Goal: Task Accomplishment & Management: Use online tool/utility

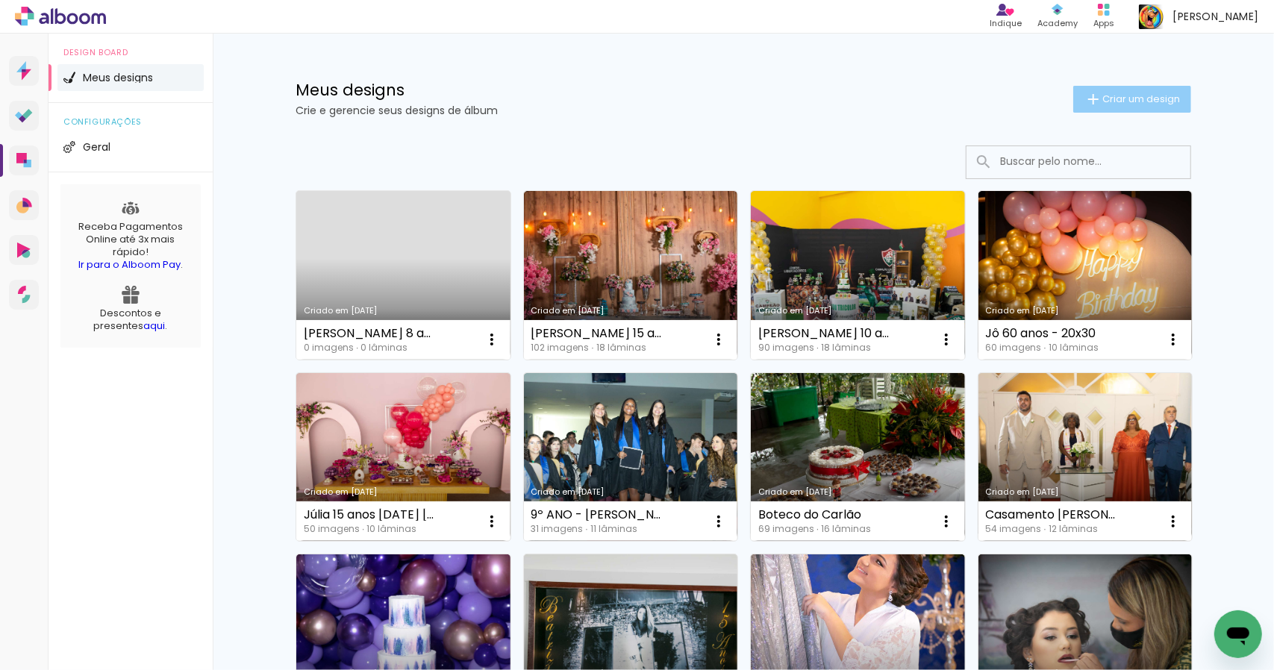
click at [1132, 98] on span "Criar um design" at bounding box center [1142, 99] width 78 height 10
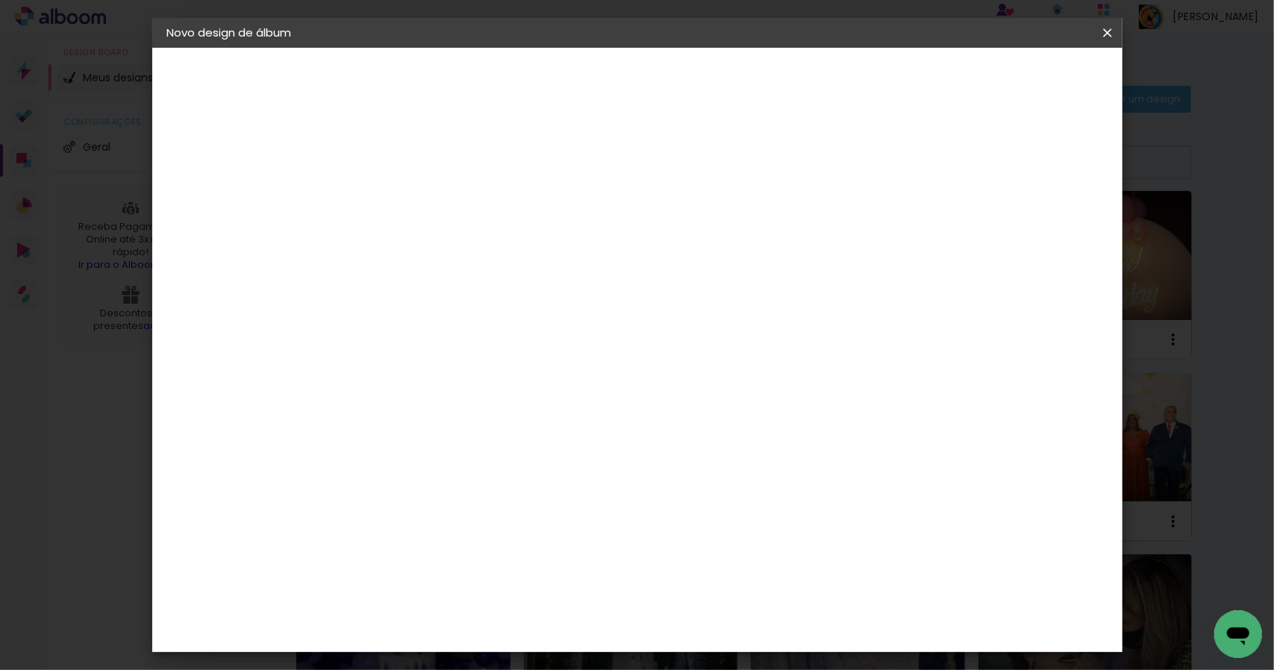
click at [411, 199] on input at bounding box center [411, 200] width 0 height 23
type input "Olá, [PERSON_NAME] As fotos de [PERSON_NAME] 10 anos Doce Magia estão disponíve…"
paste input "[PERSON_NAME] 10 anos Doce Magia"
click at [411, 195] on input "[PERSON_NAME] 10 anos Doce Magia" at bounding box center [411, 200] width 0 height 23
type input "[PERSON_NAME] 10 anos - Doce Magia"
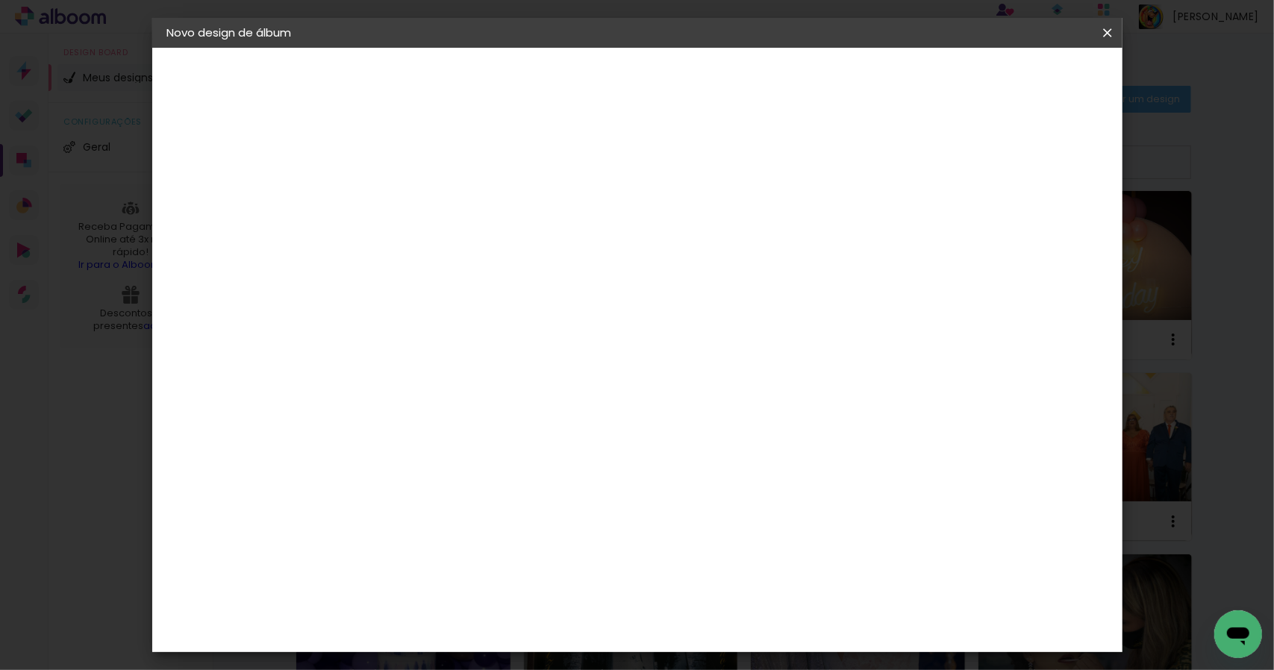
type paper-input "[PERSON_NAME] 10 anos - Doce Magia"
click at [0, 0] on slot "Avançar" at bounding box center [0, 0] width 0 height 0
click at [573, 225] on iron-icon at bounding box center [564, 227] width 18 height 18
click at [468, 278] on input at bounding box center [449, 284] width 151 height 19
type input "facicolor"
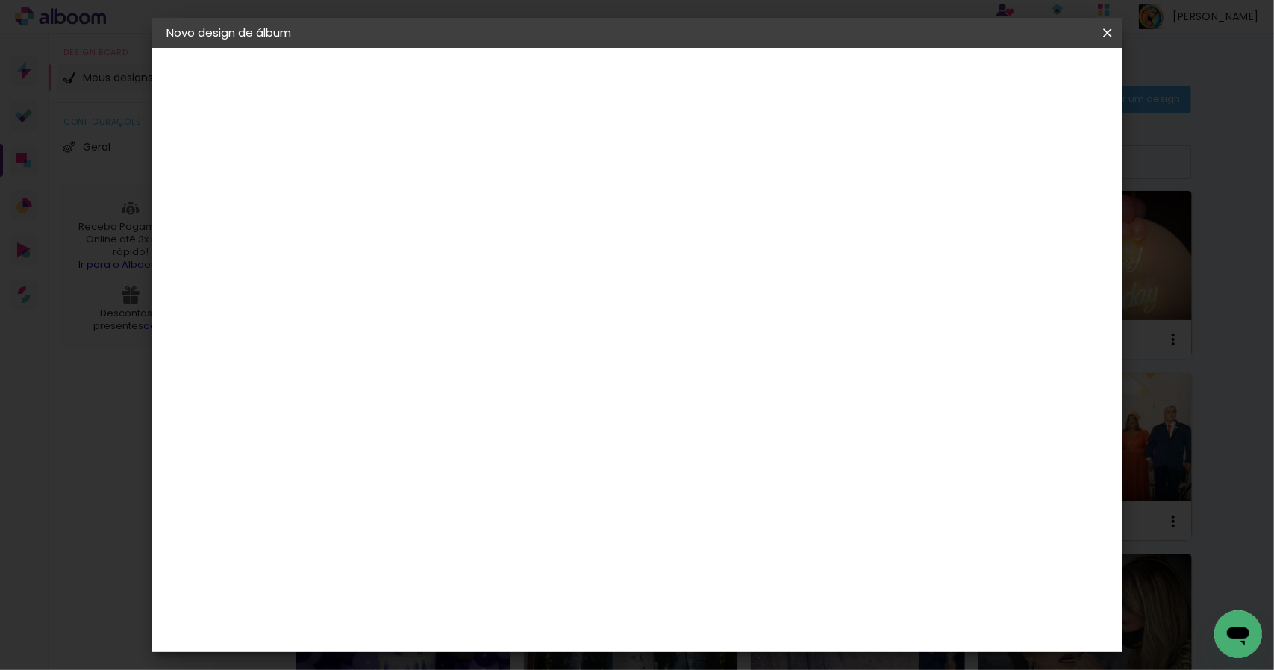
drag, startPoint x: 468, startPoint y: 278, endPoint x: 350, endPoint y: 281, distance: 118.0
click at [350, 175] on div "Fornecedor Escolha um fornecedor ou avance com o tamanho livre. Voltar Avançar" at bounding box center [509, 111] width 327 height 127
click at [409, 280] on input at bounding box center [449, 284] width 151 height 19
click at [0, 0] on slot "Tamanho Livre" at bounding box center [0, 0] width 0 height 0
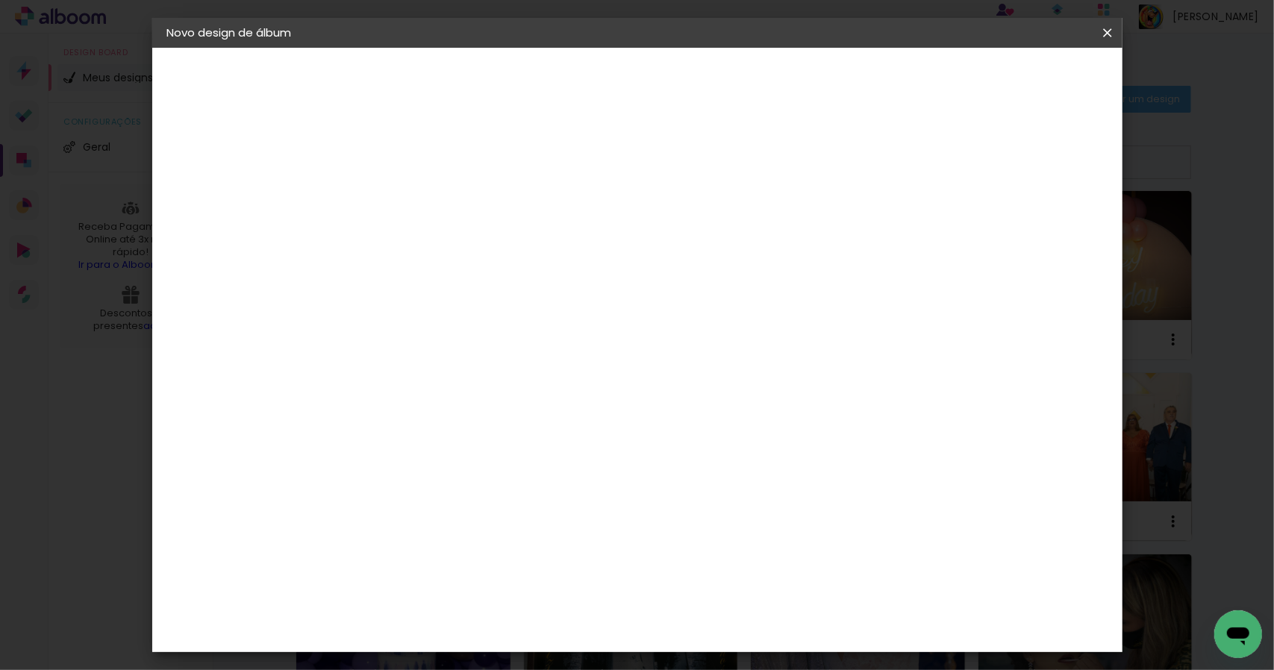
click at [0, 0] on slot "Avançar" at bounding box center [0, 0] width 0 height 0
click at [383, 428] on input "30" at bounding box center [364, 424] width 39 height 22
drag, startPoint x: 376, startPoint y: 424, endPoint x: 365, endPoint y: 423, distance: 10.5
click at [365, 423] on input "30" at bounding box center [364, 424] width 39 height 22
type input "20"
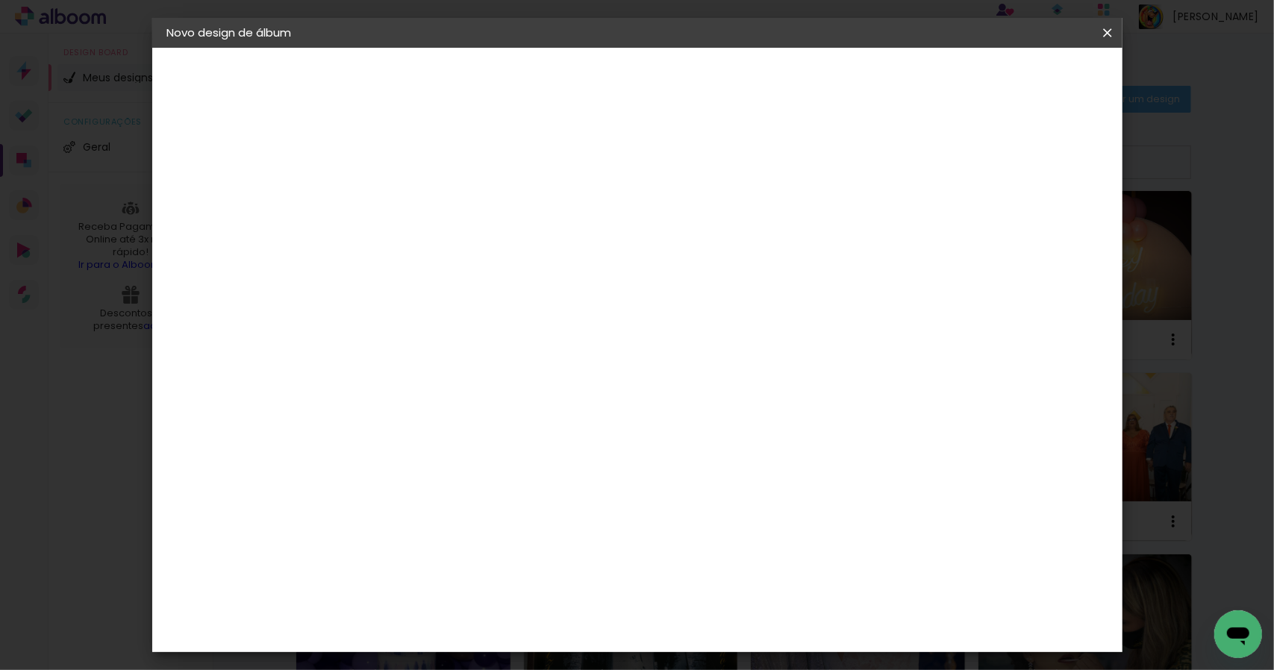
type paper-input "20"
click at [940, 174] on div at bounding box center [933, 171] width 13 height 13
type paper-checkbox "on"
click at [1014, 80] on span "Iniciar design" at bounding box center [980, 79] width 68 height 10
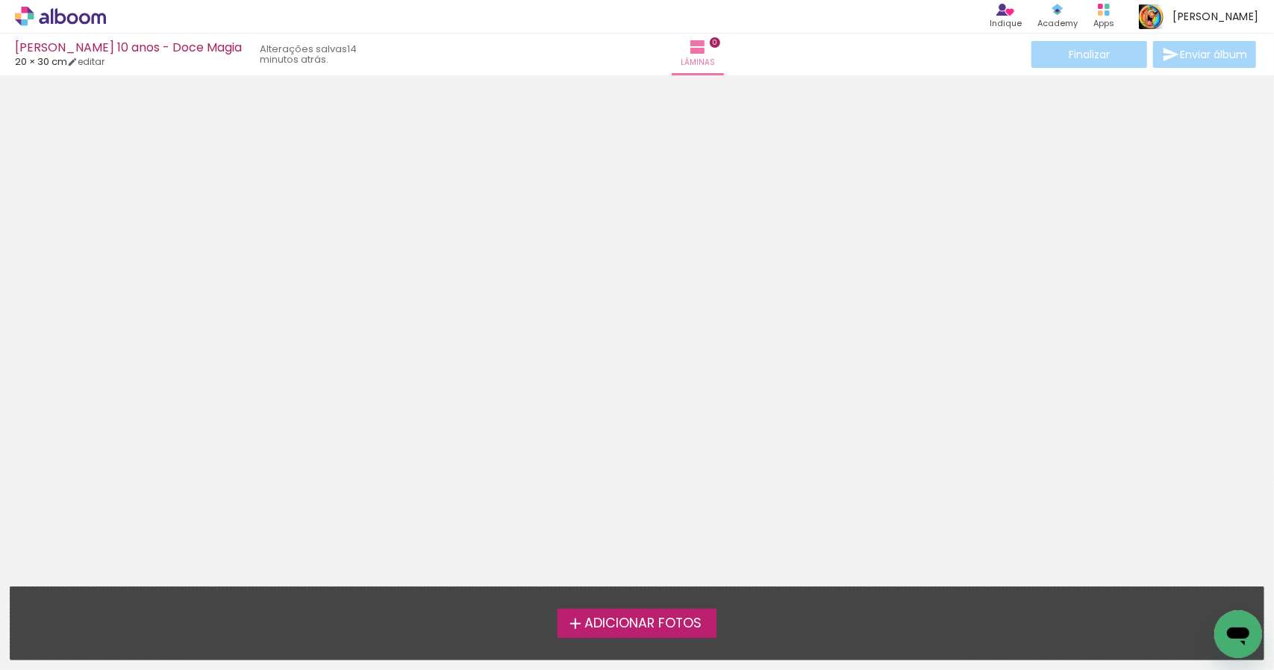
click at [631, 624] on span "Adicionar Fotos" at bounding box center [643, 623] width 117 height 13
click at [0, 0] on input "file" at bounding box center [0, 0] width 0 height 0
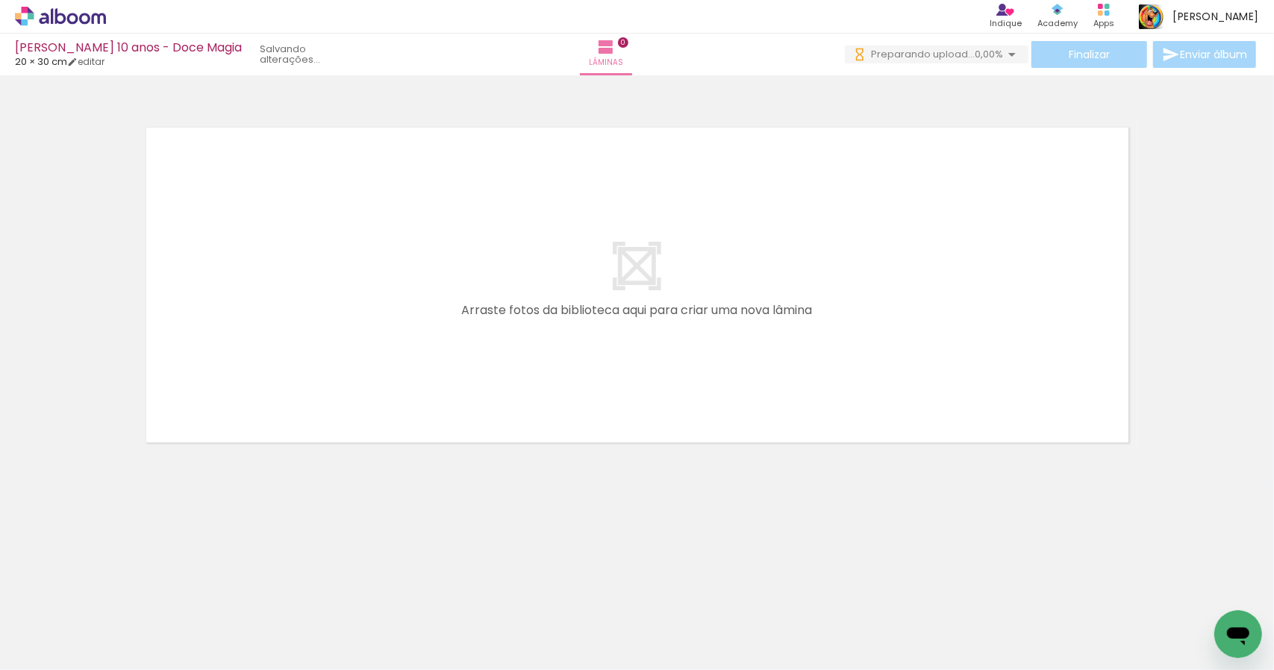
click at [175, 641] on div at bounding box center [150, 620] width 74 height 49
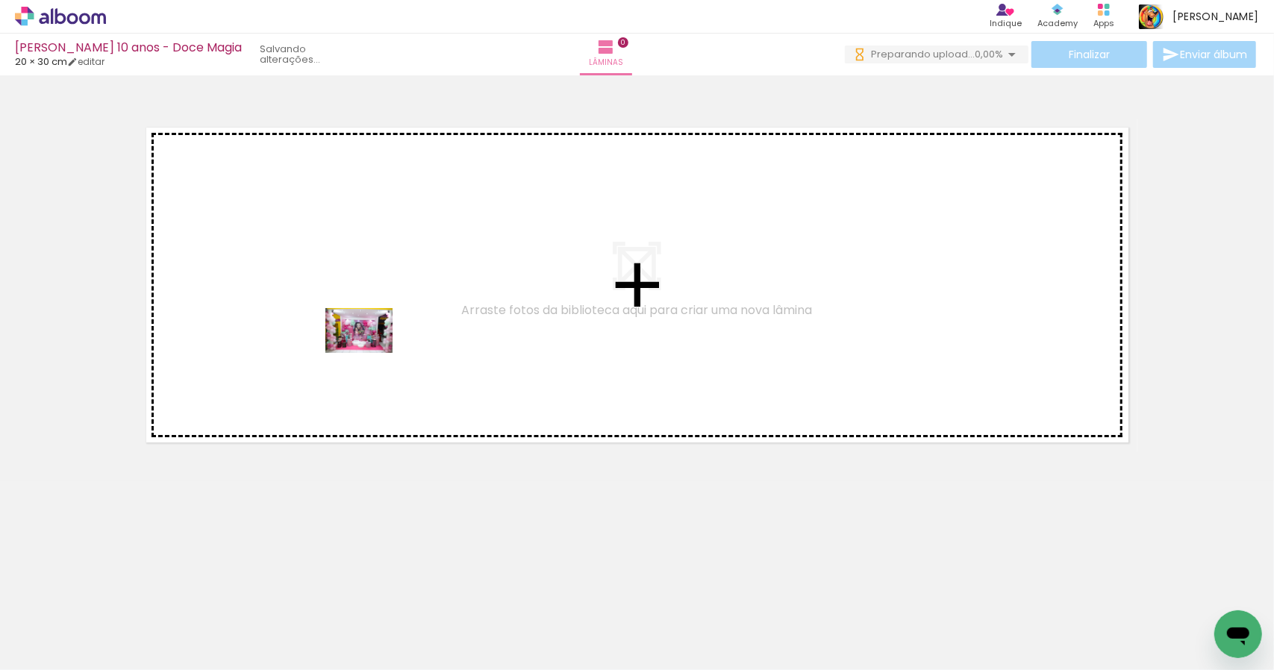
drag, startPoint x: 174, startPoint y: 637, endPoint x: 375, endPoint y: 350, distance: 350.0
click at [375, 350] on quentale-workspace at bounding box center [637, 335] width 1274 height 670
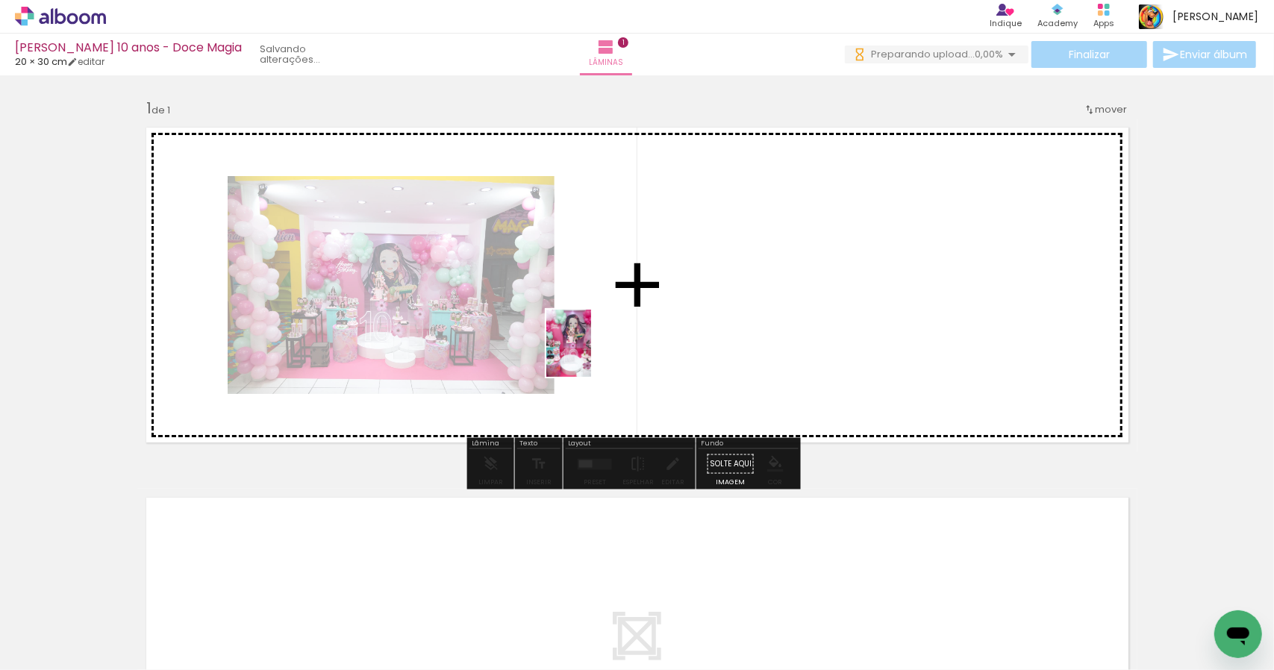
drag, startPoint x: 327, startPoint y: 629, endPoint x: 591, endPoint y: 355, distance: 381.2
click at [591, 355] on quentale-workspace at bounding box center [637, 335] width 1274 height 670
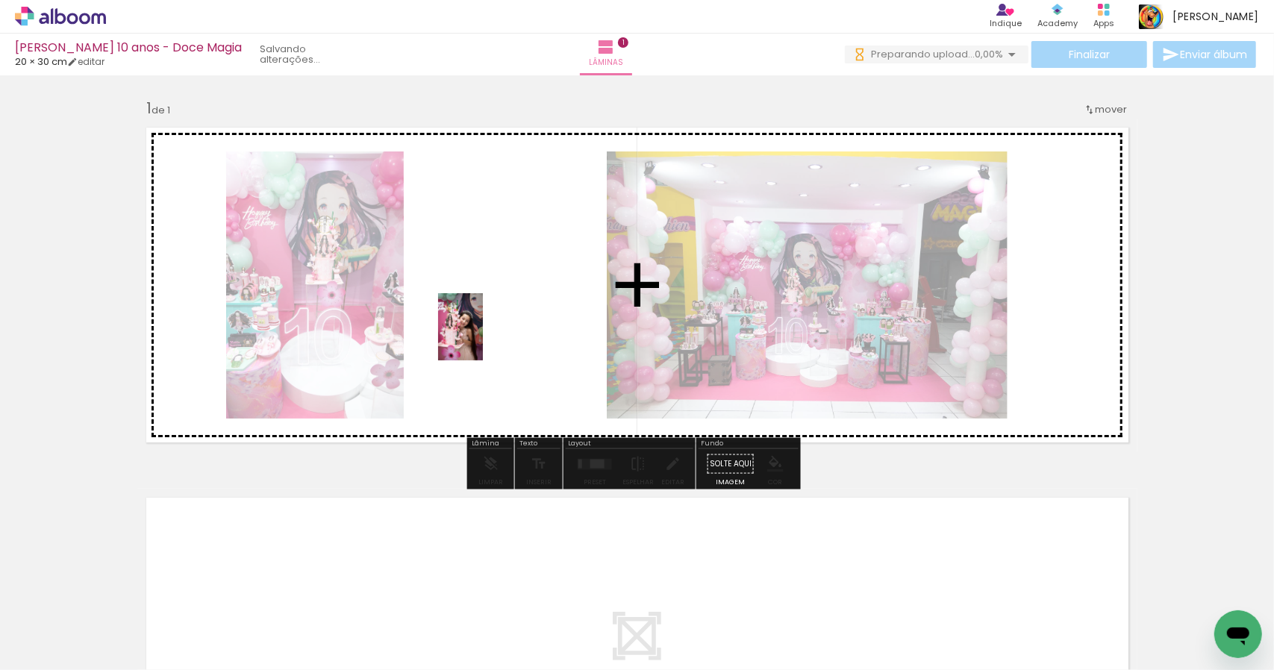
drag, startPoint x: 998, startPoint y: 643, endPoint x: 497, endPoint y: 335, distance: 587.9
click at [497, 335] on quentale-workspace at bounding box center [637, 335] width 1274 height 670
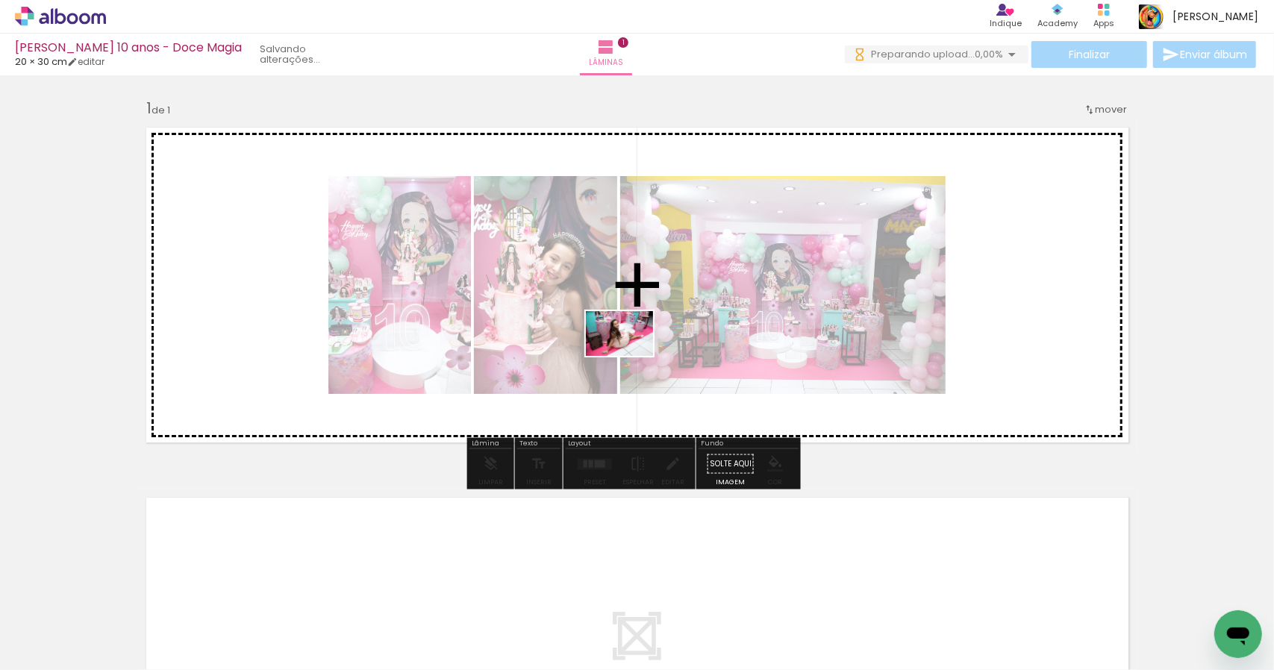
drag, startPoint x: 1171, startPoint y: 637, endPoint x: 631, endPoint y: 356, distance: 608.4
click at [631, 356] on quentale-workspace at bounding box center [637, 335] width 1274 height 670
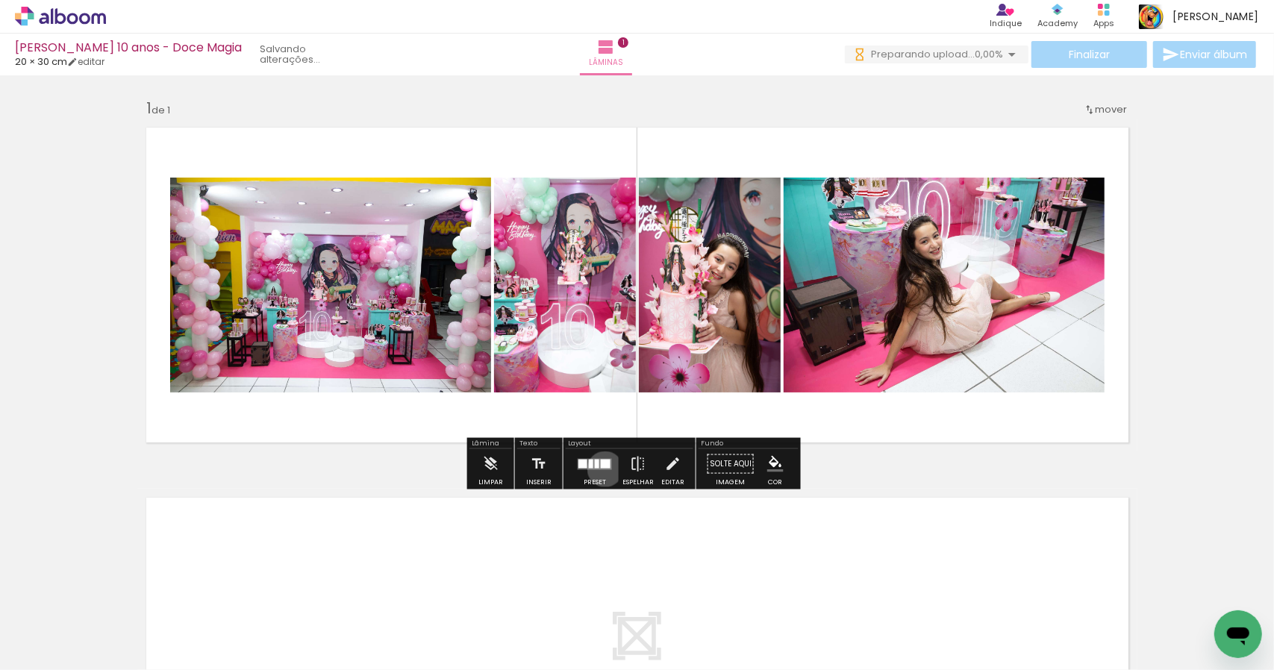
click at [602, 469] on quentale-layouter at bounding box center [595, 463] width 34 height 11
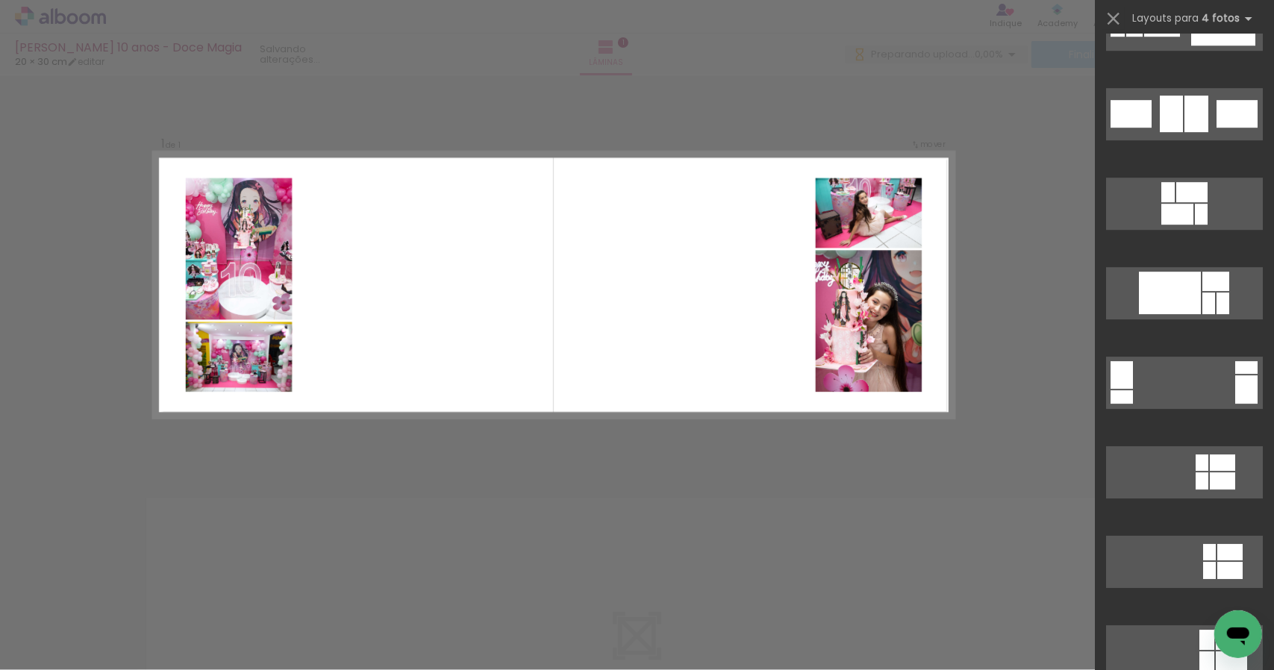
scroll to position [3061, 0]
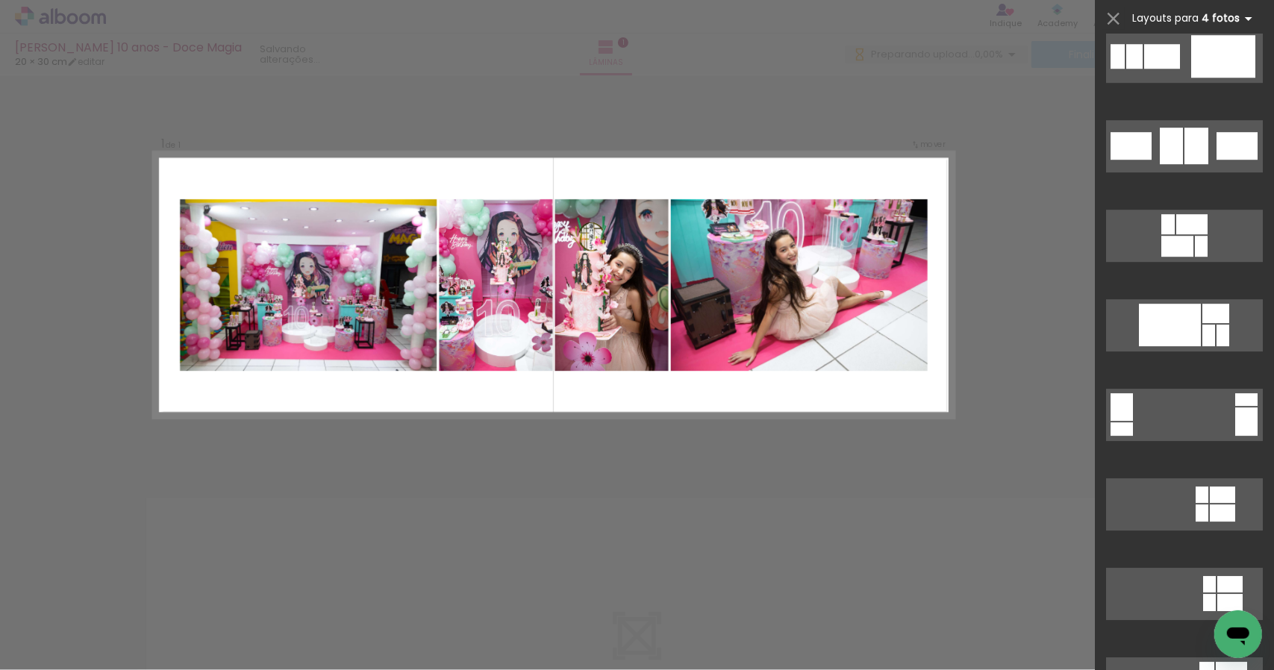
click at [1245, 17] on iron-icon at bounding box center [1249, 19] width 18 height 18
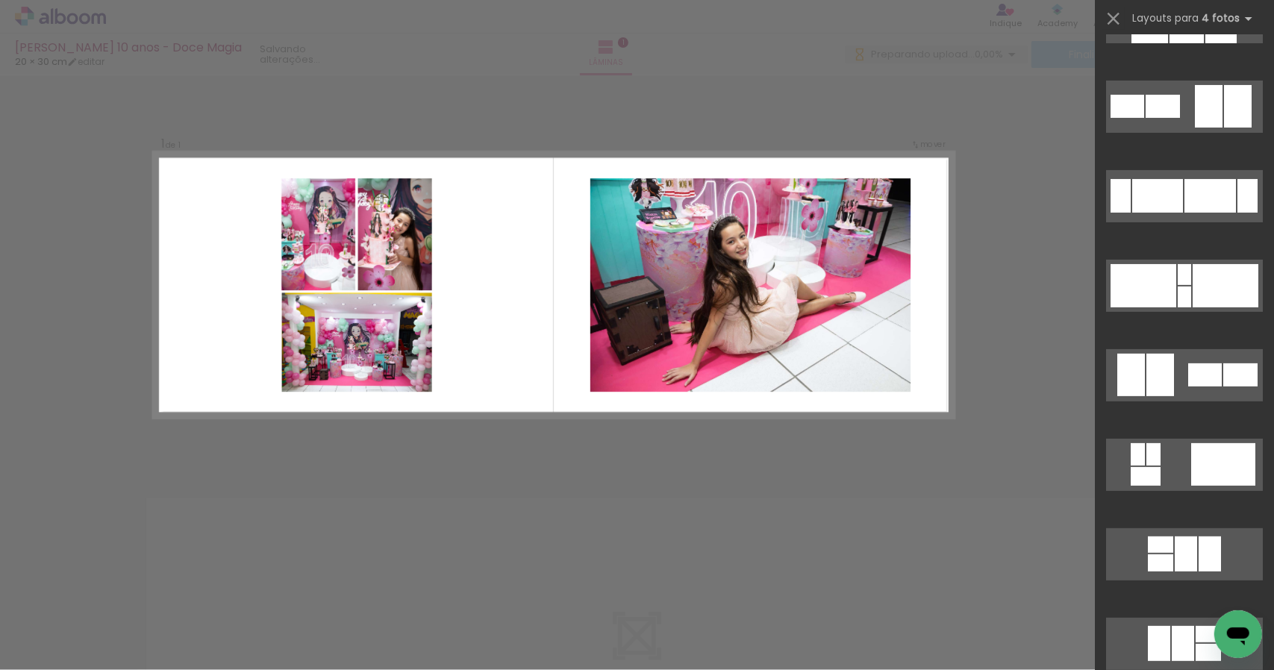
scroll to position [224, 0]
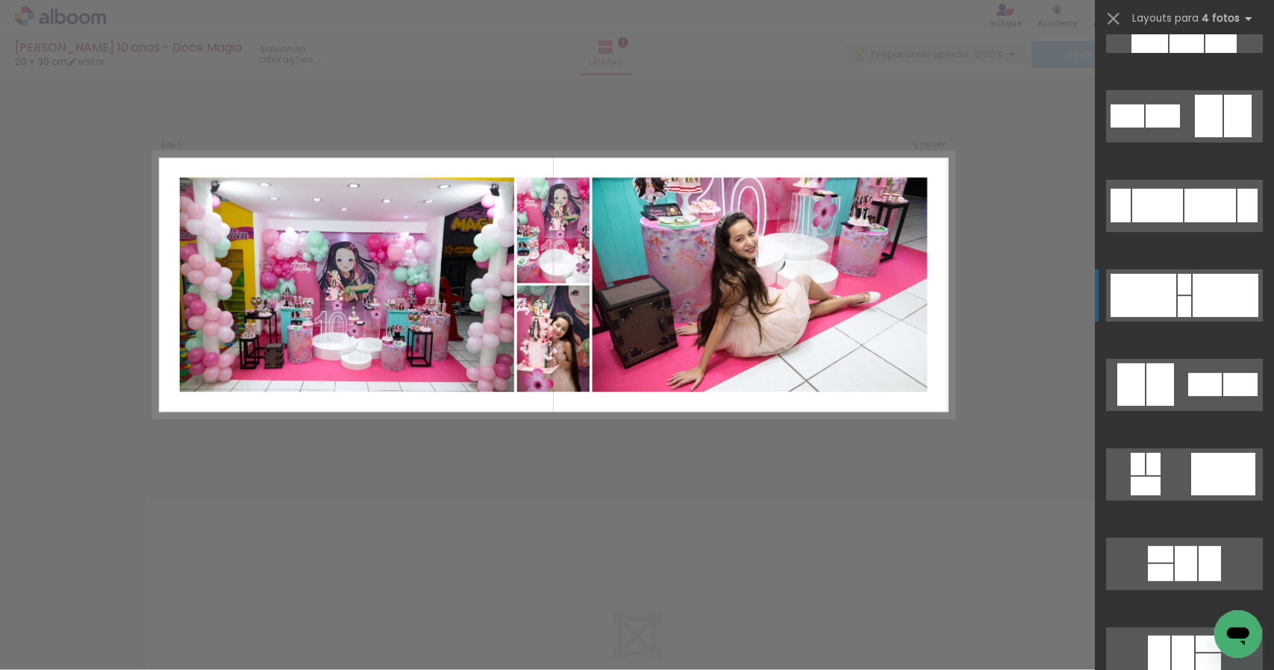
click at [1225, 311] on div at bounding box center [1226, 295] width 66 height 43
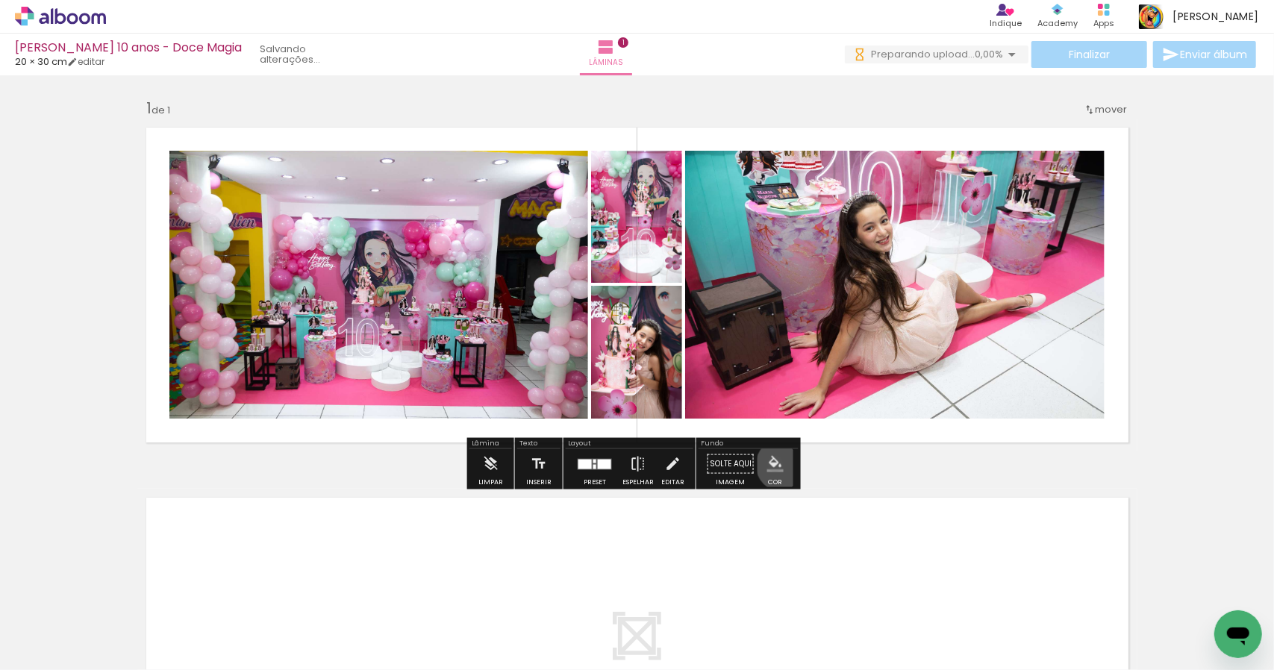
click at [777, 465] on iron-icon "color picker" at bounding box center [776, 464] width 16 height 16
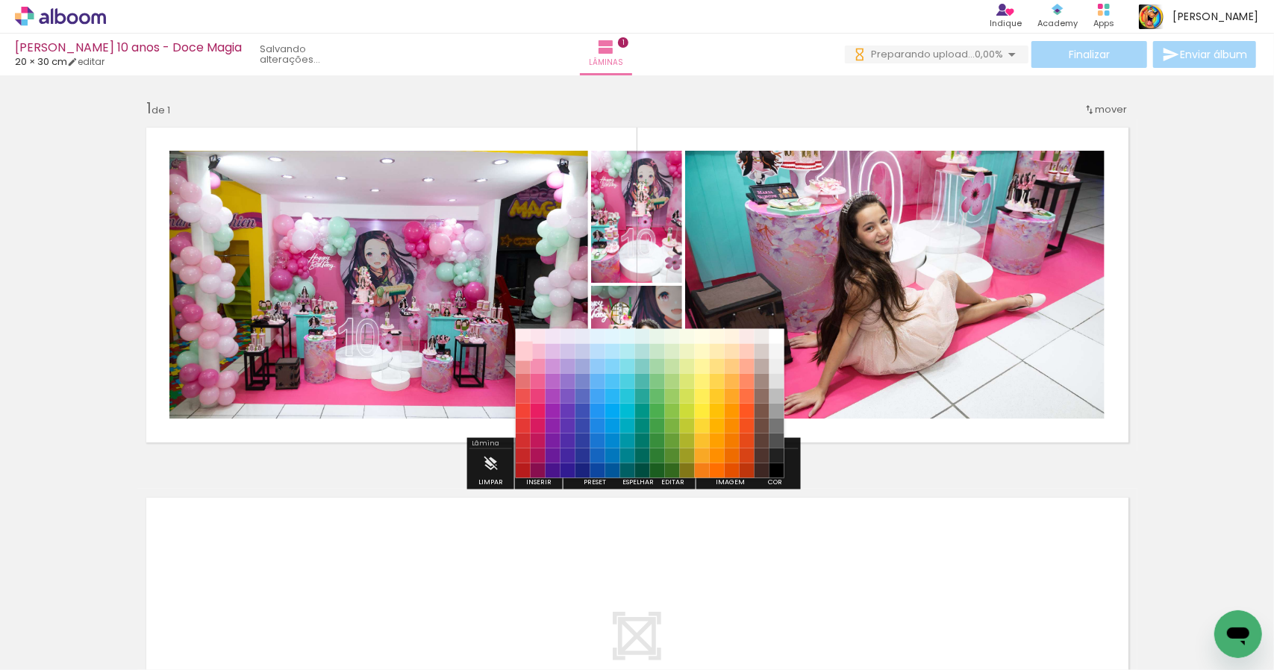
click at [517, 350] on paper-item "#ffcdd2" at bounding box center [522, 350] width 15 height 15
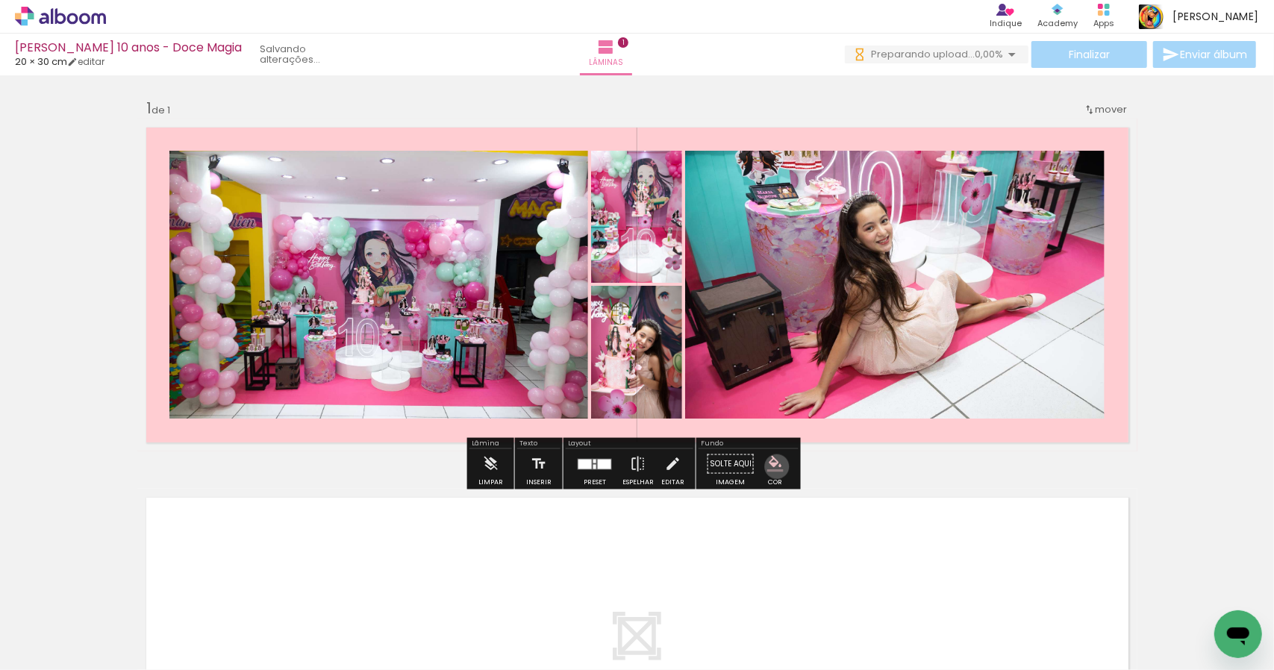
click at [771, 467] on iron-icon "color picker" at bounding box center [776, 464] width 16 height 16
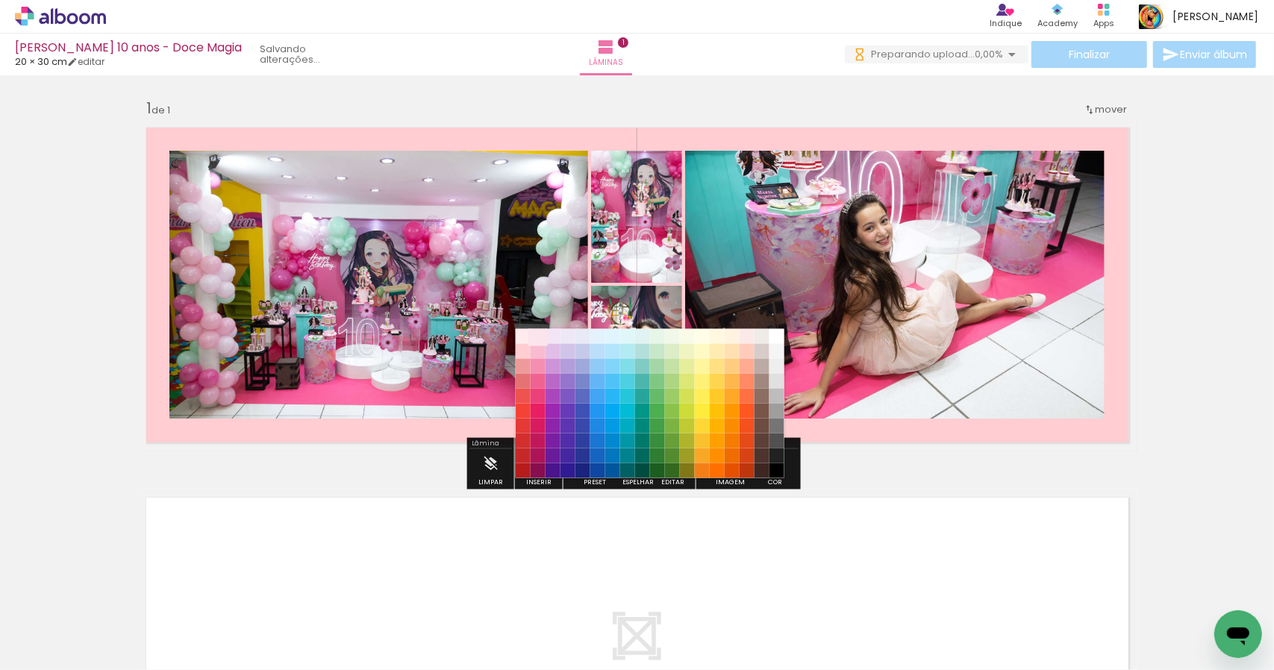
click at [541, 335] on paper-item "#fce4ec" at bounding box center [537, 336] width 15 height 15
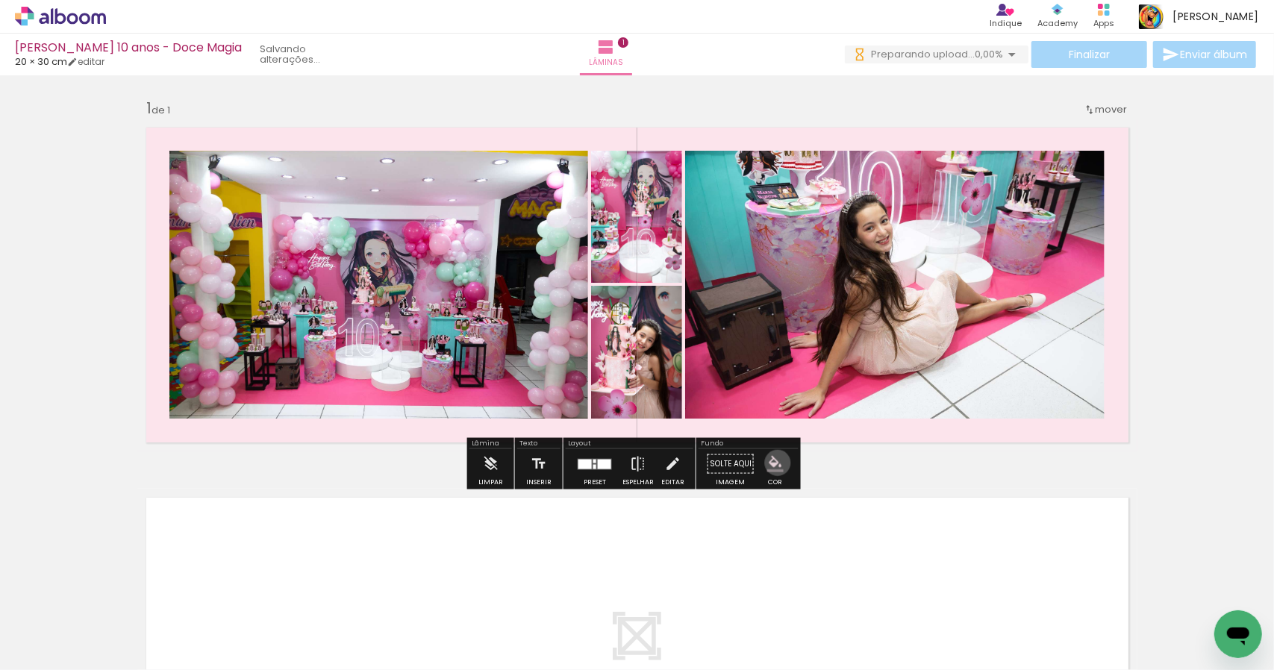
click at [772, 463] on iron-icon "color picker" at bounding box center [776, 464] width 16 height 16
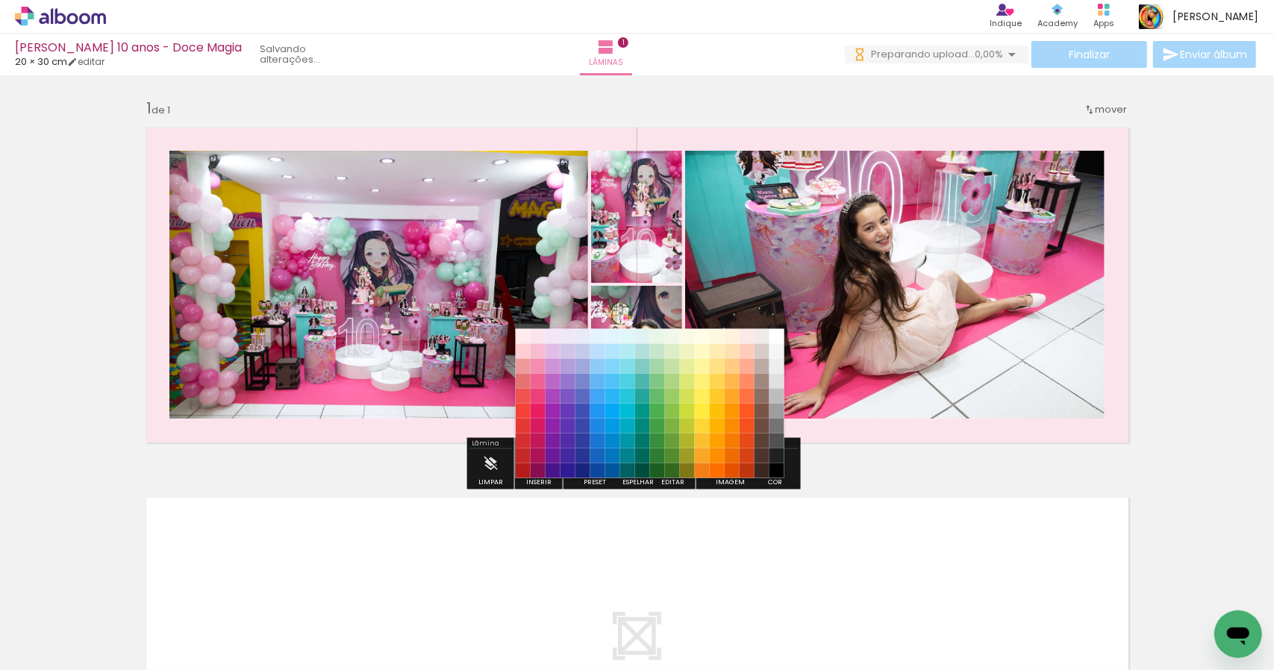
click at [1218, 389] on div "Inserir lâmina 1 de 1" at bounding box center [637, 451] width 1274 height 741
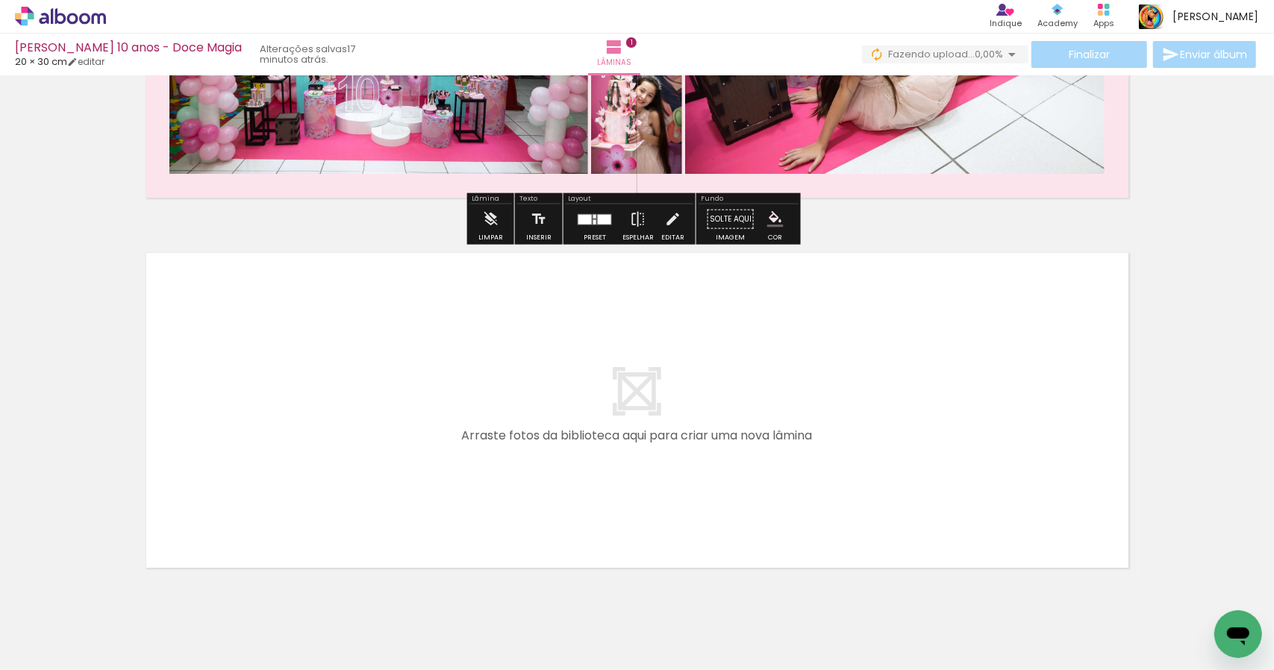
scroll to position [297, 0]
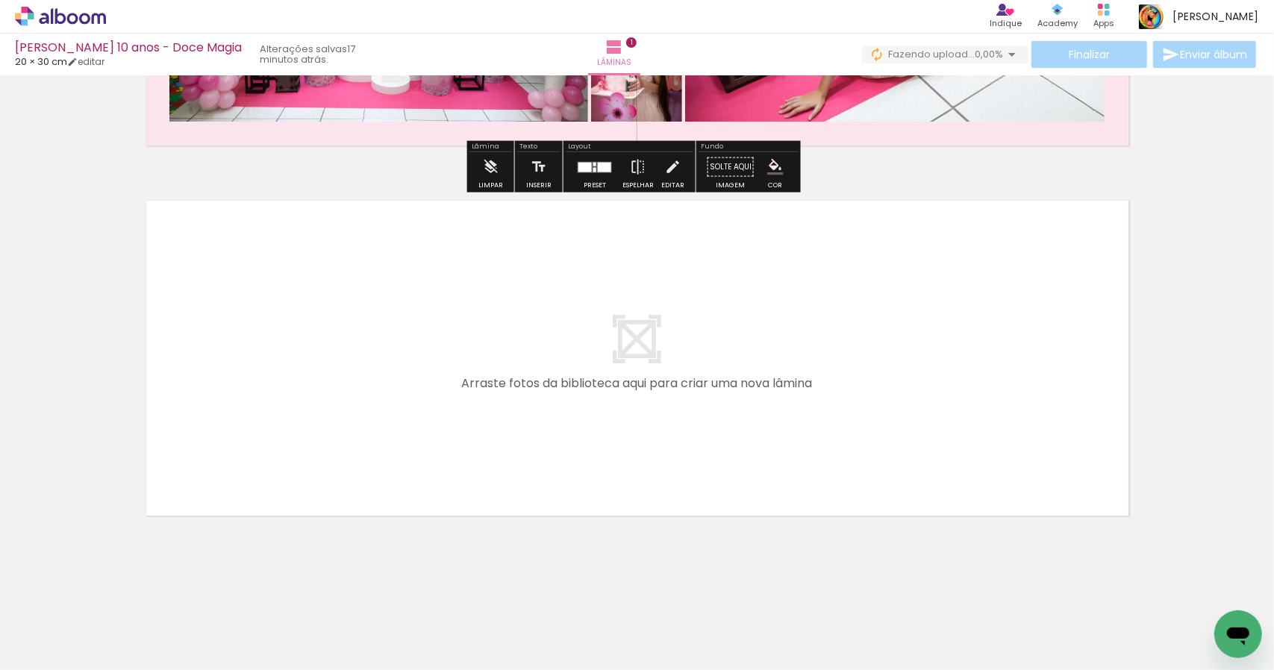
click at [756, 383] on quentale-layouter at bounding box center [637, 358] width 1000 height 333
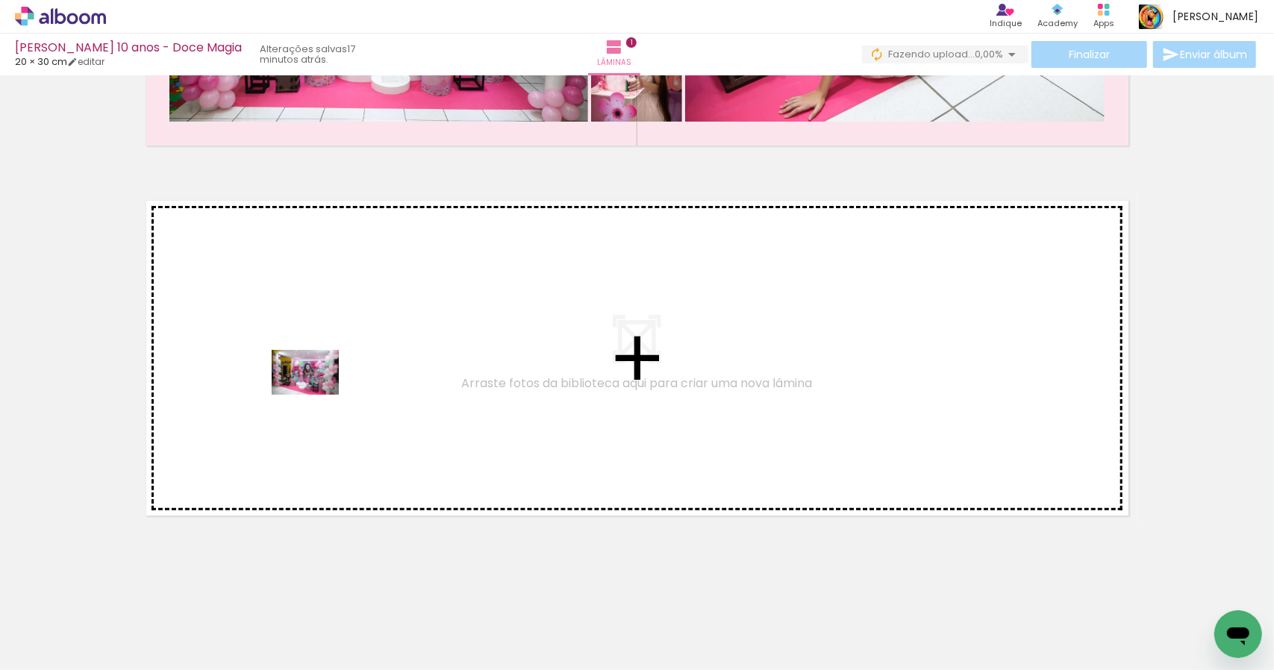
drag, startPoint x: 247, startPoint y: 635, endPoint x: 317, endPoint y: 395, distance: 250.2
click at [317, 395] on quentale-workspace at bounding box center [637, 335] width 1274 height 670
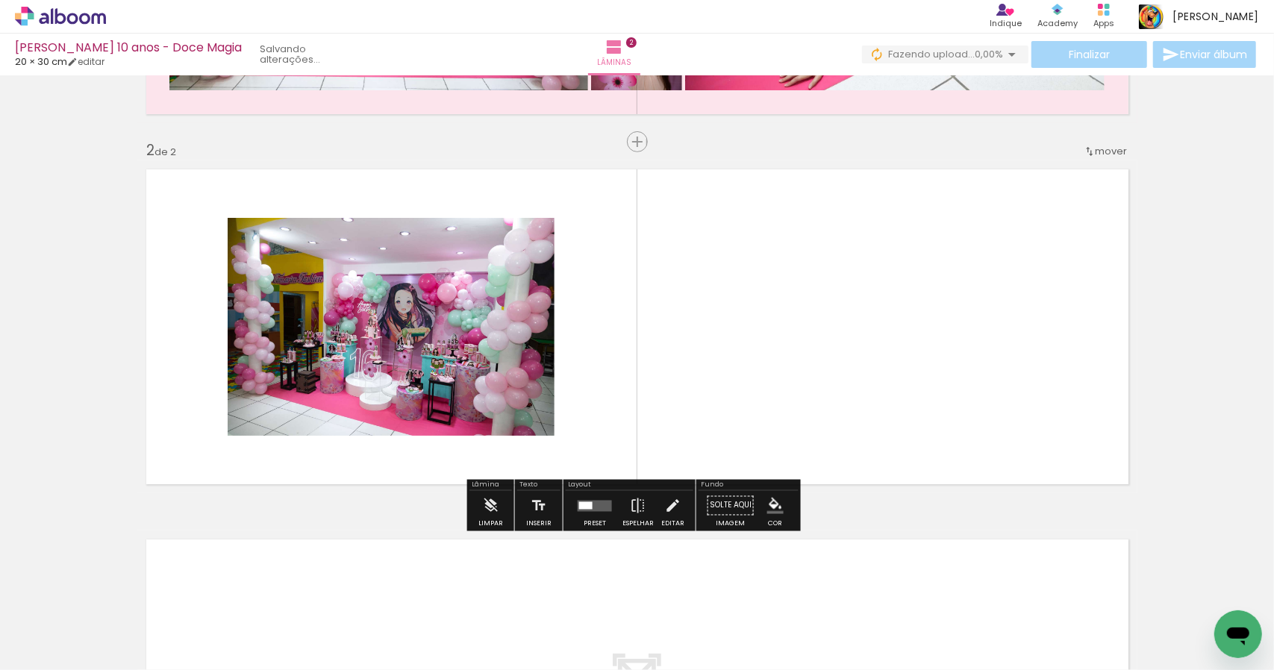
scroll to position [329, 0]
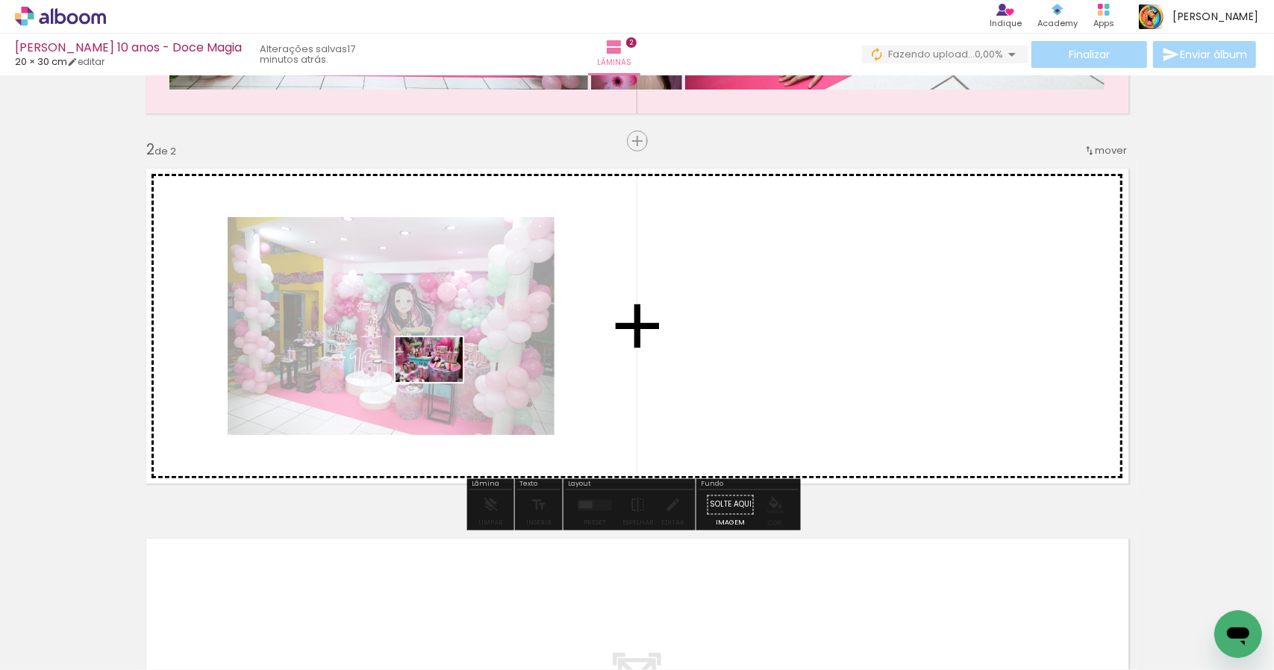
drag, startPoint x: 409, startPoint y: 636, endPoint x: 441, endPoint y: 382, distance: 255.8
click at [441, 382] on quentale-workspace at bounding box center [637, 335] width 1274 height 670
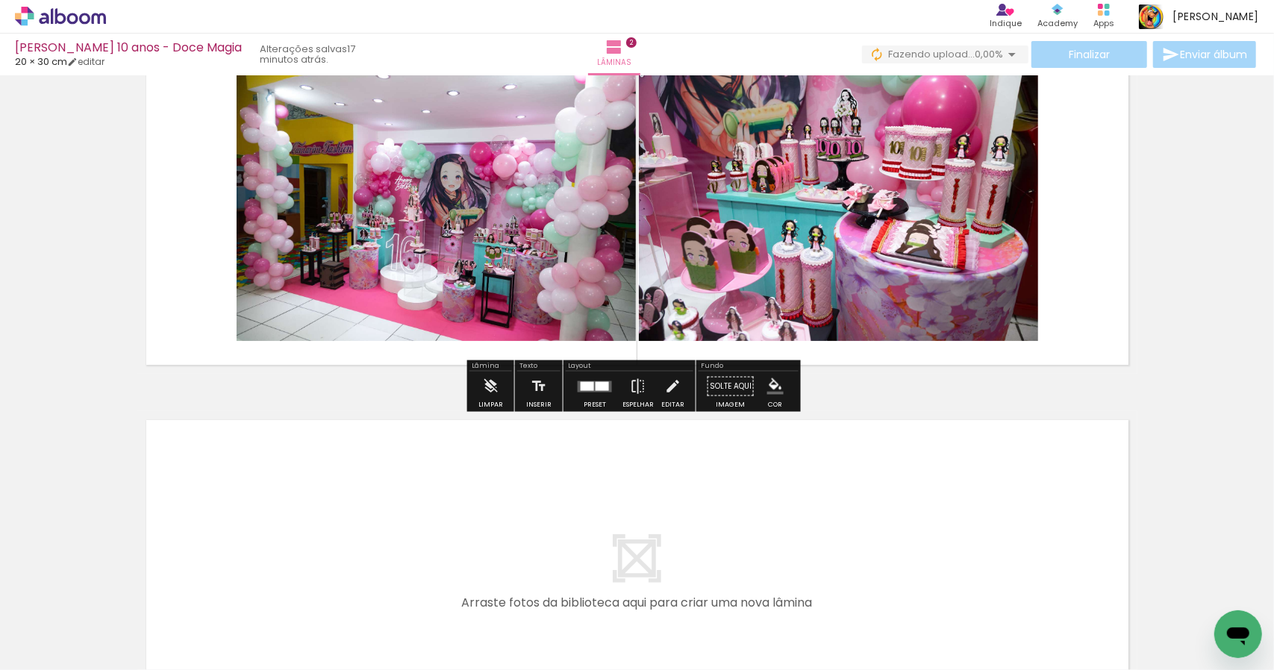
scroll to position [479, 0]
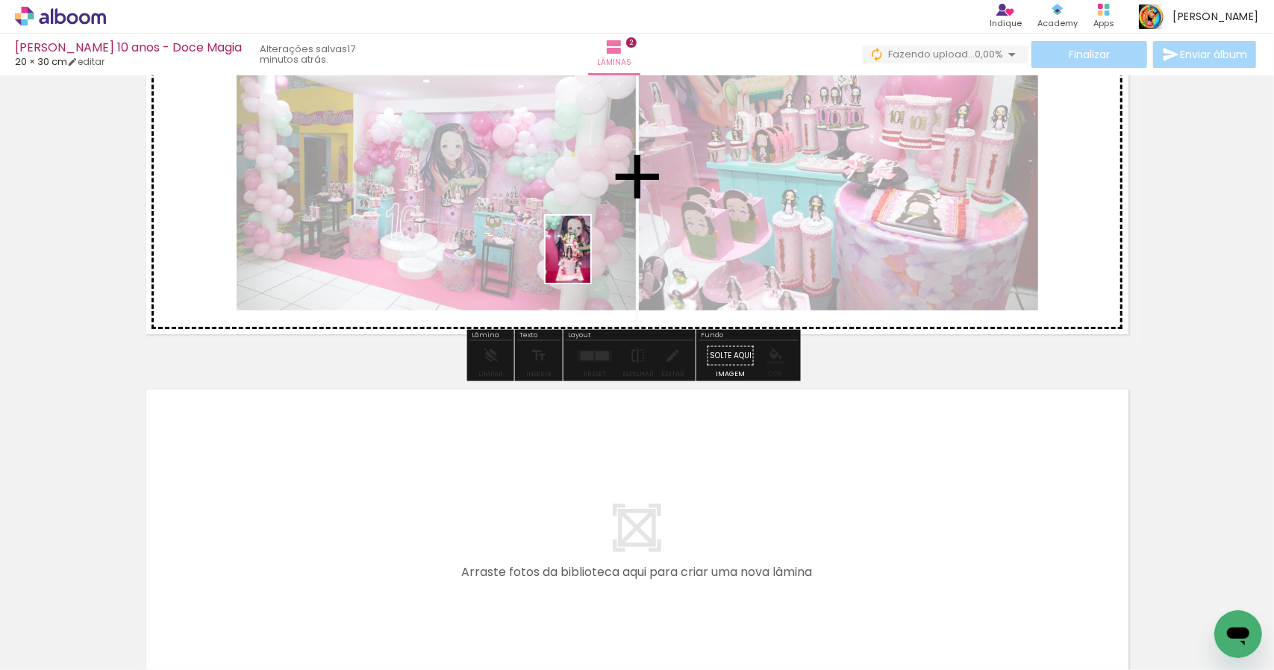
drag, startPoint x: 495, startPoint y: 638, endPoint x: 591, endPoint y: 261, distance: 389.7
click at [591, 261] on quentale-workspace at bounding box center [637, 335] width 1274 height 670
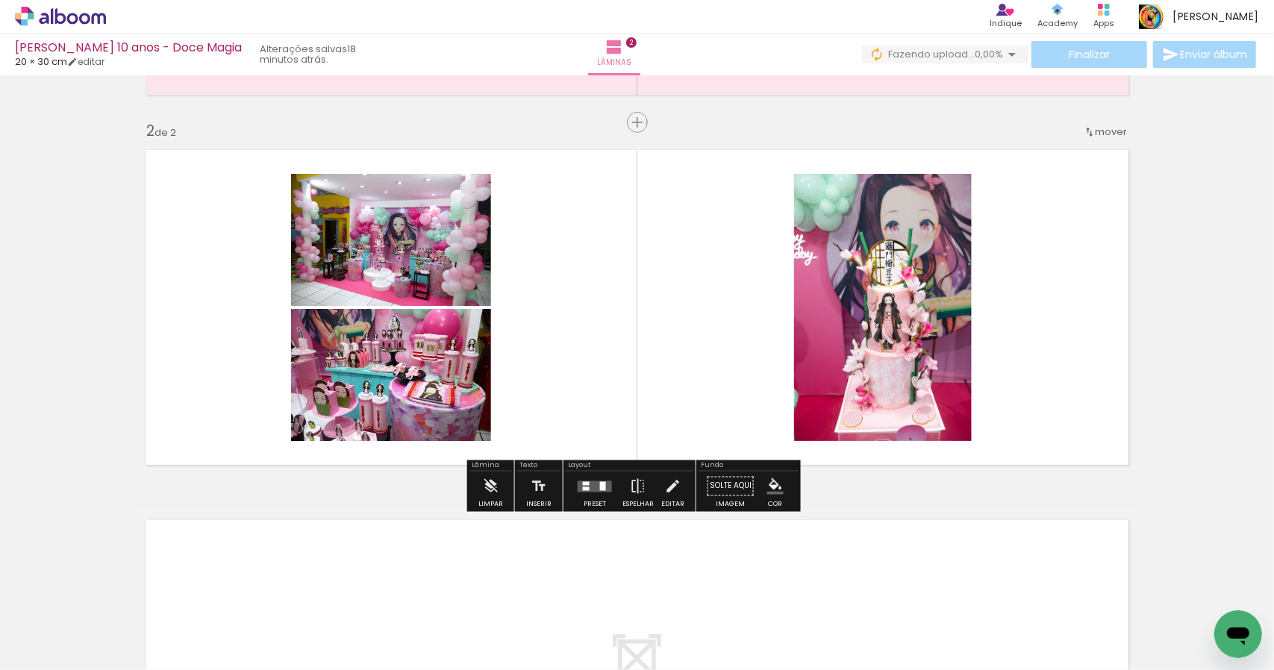
scroll to position [404, 0]
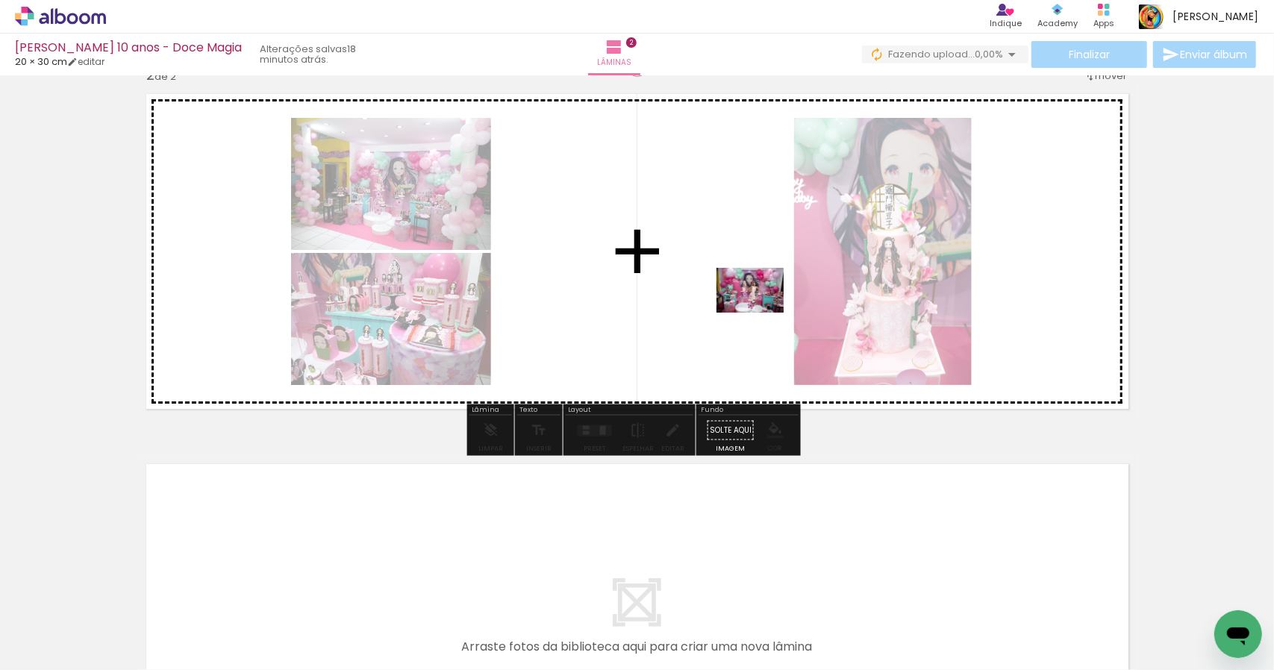
drag, startPoint x: 914, startPoint y: 638, endPoint x: 762, endPoint y: 313, distance: 358.7
click at [762, 313] on quentale-workspace at bounding box center [637, 335] width 1274 height 670
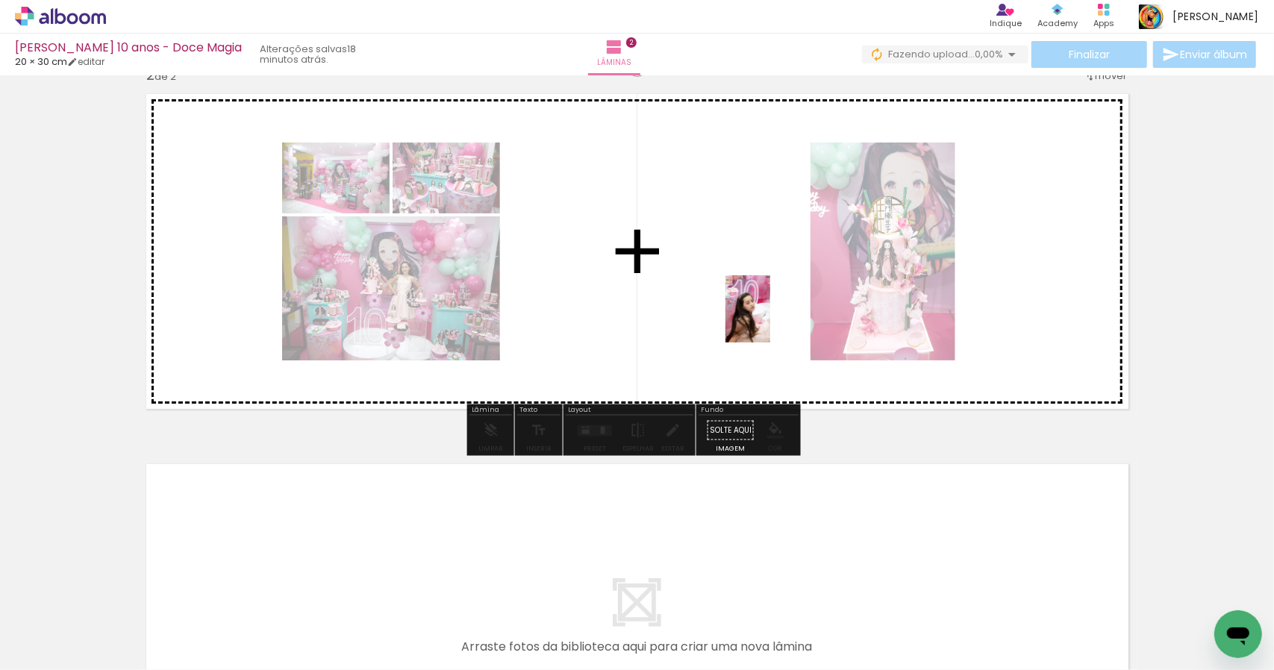
drag, startPoint x: 1251, startPoint y: 603, endPoint x: 771, endPoint y: 320, distance: 557.5
click at [771, 320] on quentale-workspace at bounding box center [637, 335] width 1274 height 670
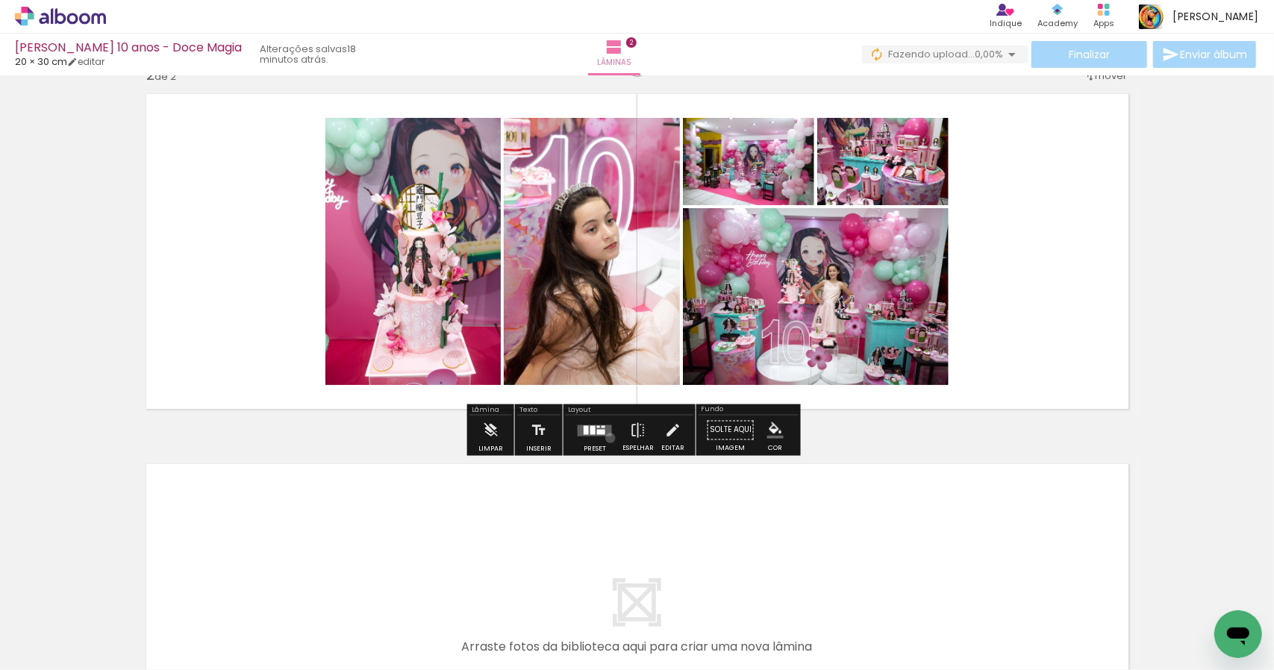
click at [607, 438] on div at bounding box center [595, 431] width 40 height 30
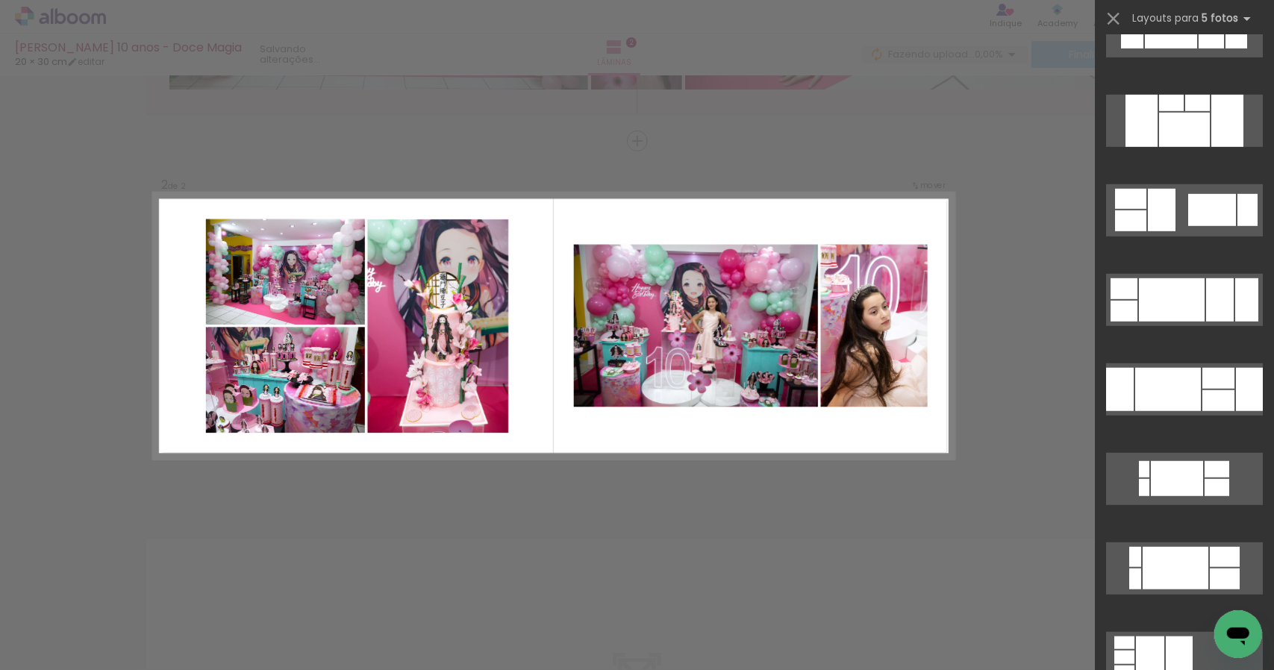
scroll to position [672, 0]
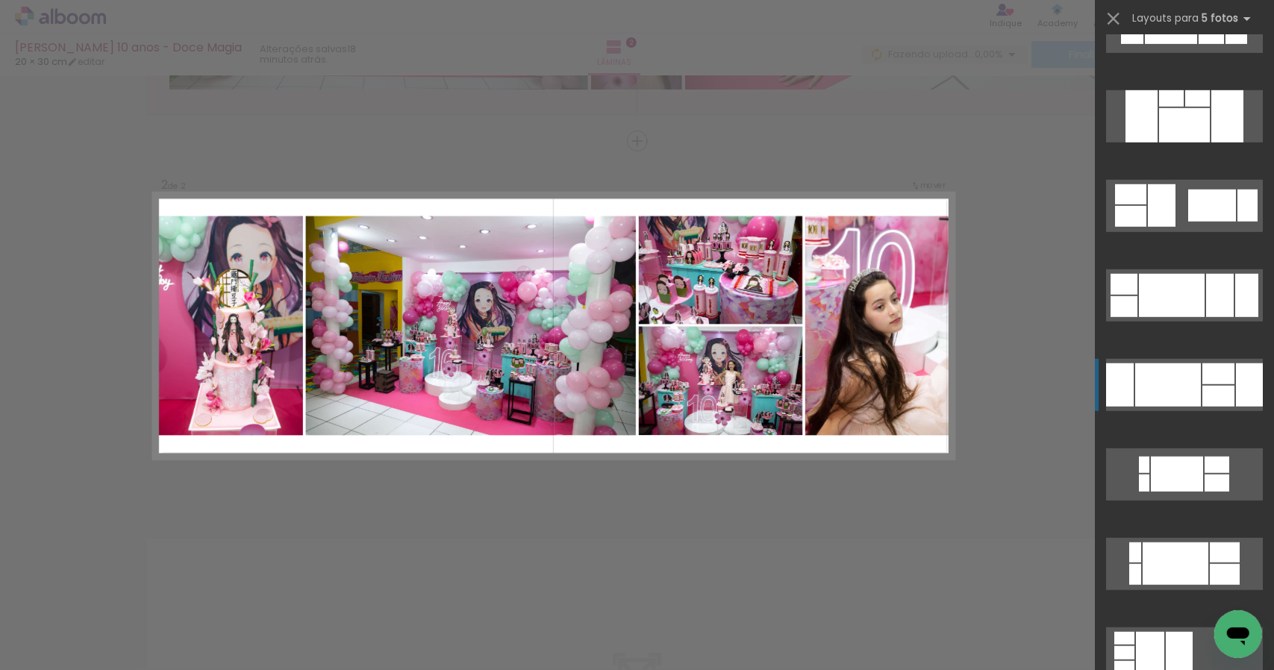
click at [1156, 380] on div at bounding box center [1169, 385] width 66 height 43
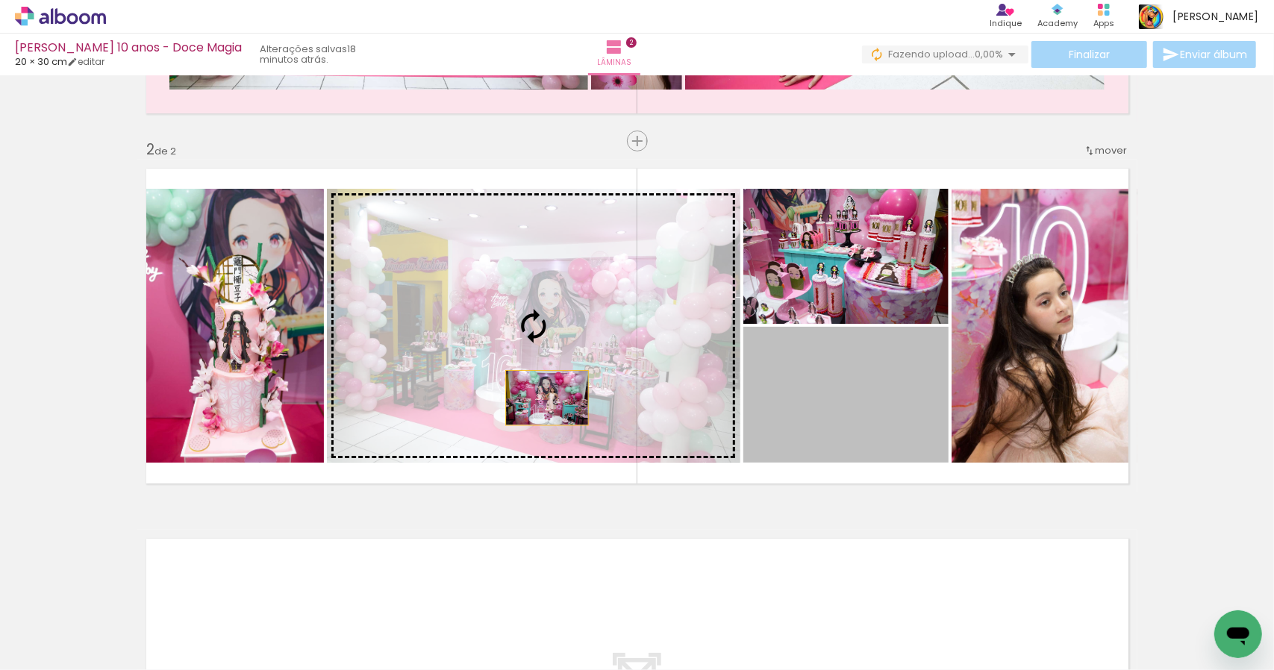
drag, startPoint x: 850, startPoint y: 442, endPoint x: 531, endPoint y: 390, distance: 322.9
click at [0, 0] on slot at bounding box center [0, 0] width 0 height 0
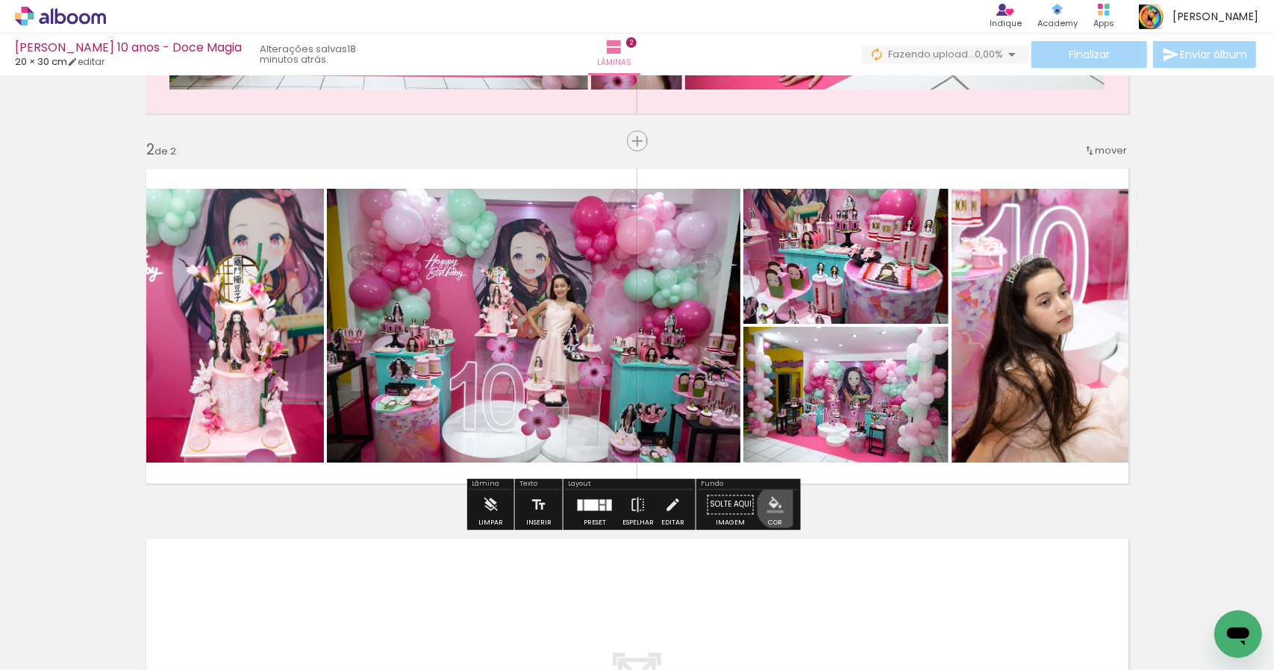
click at [773, 507] on iron-icon "color picker" at bounding box center [776, 505] width 16 height 16
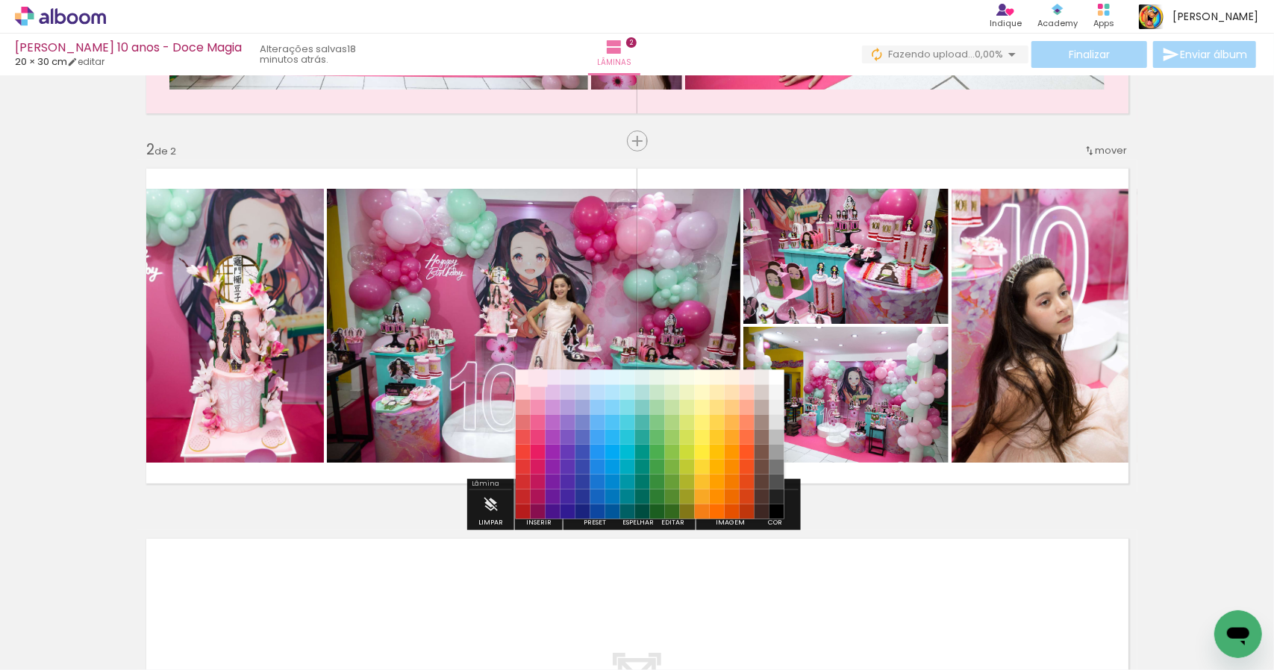
click at [538, 377] on paper-item "#fce4ec" at bounding box center [537, 377] width 15 height 15
click at [519, 379] on paper-item "#ffebee" at bounding box center [522, 377] width 15 height 15
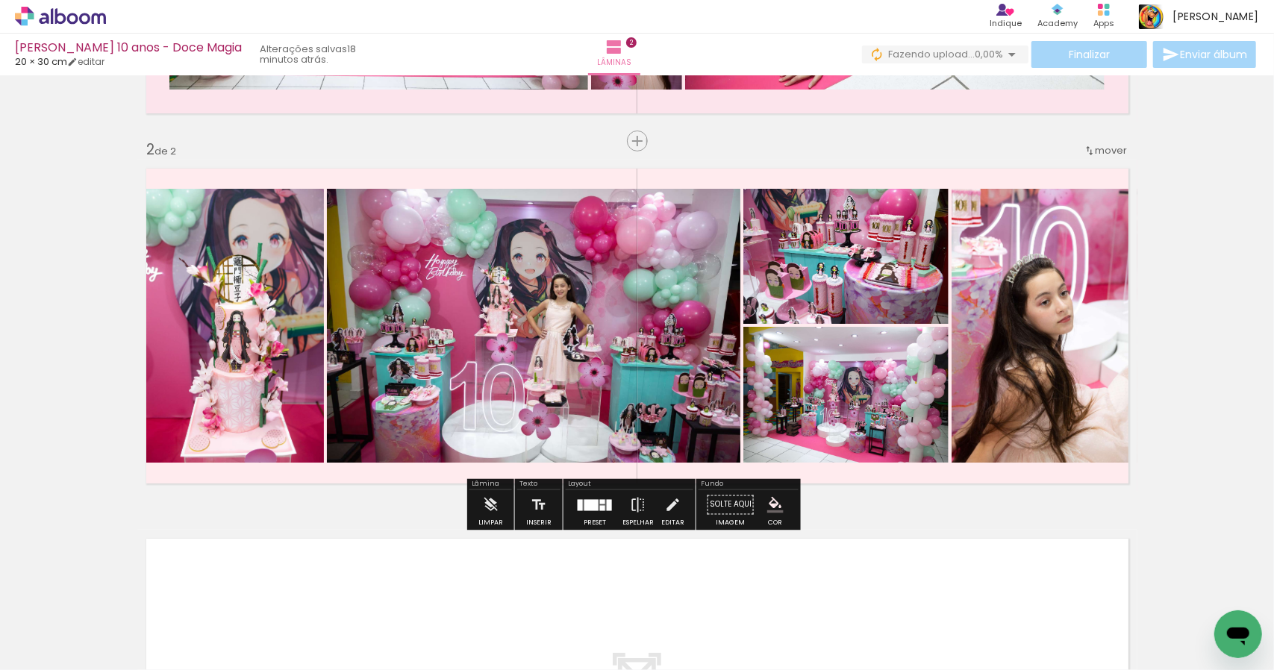
click at [771, 504] on iron-icon "color picker" at bounding box center [776, 505] width 16 height 16
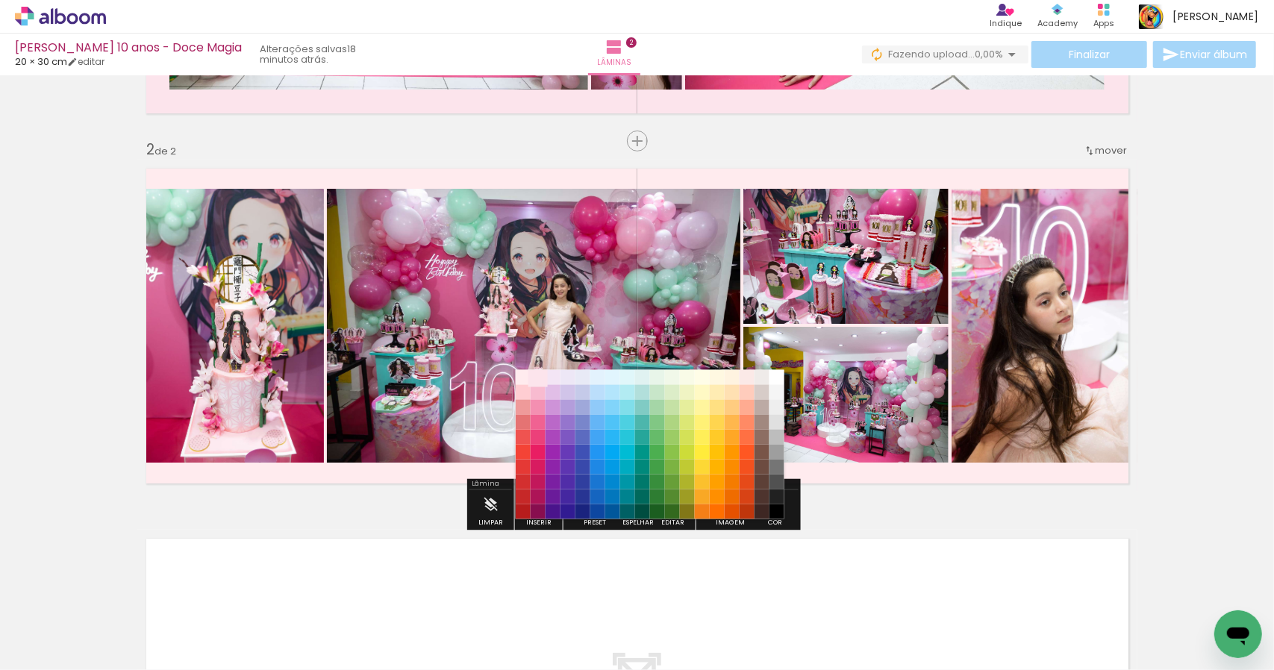
click at [540, 377] on paper-item "#fce4ec" at bounding box center [537, 377] width 15 height 15
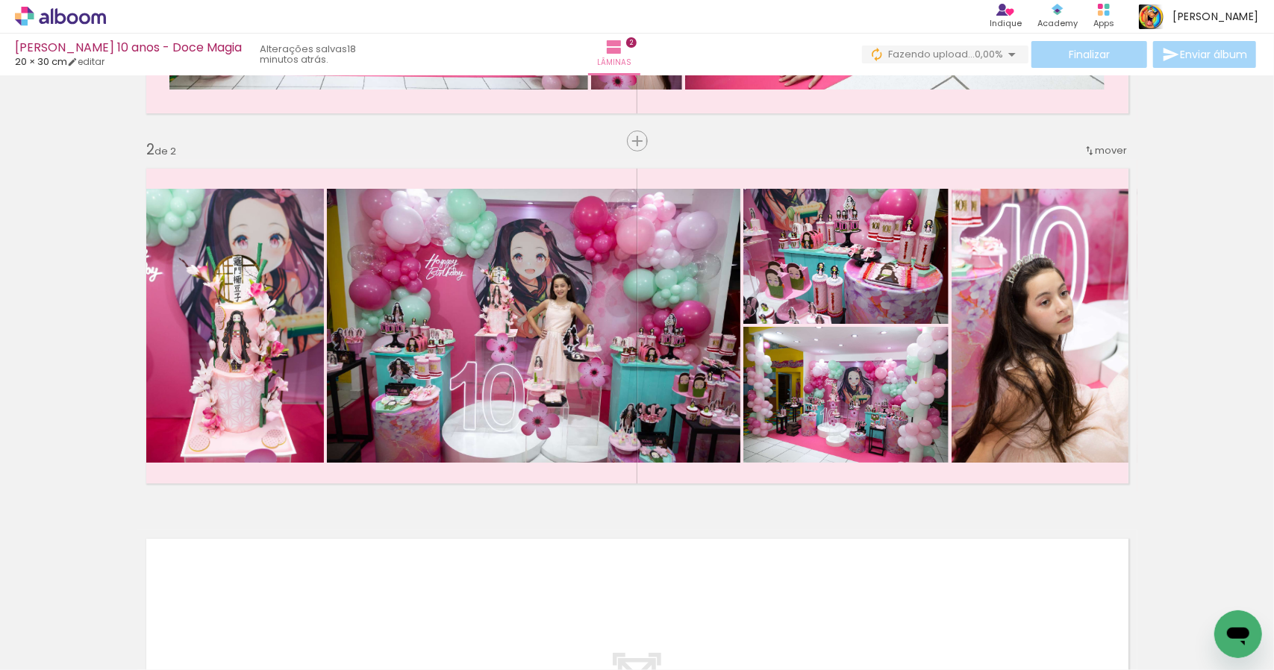
click at [1213, 385] on div "Inserir lâmina 1 de 2 Inserir lâmina 2 de 2" at bounding box center [637, 307] width 1274 height 1112
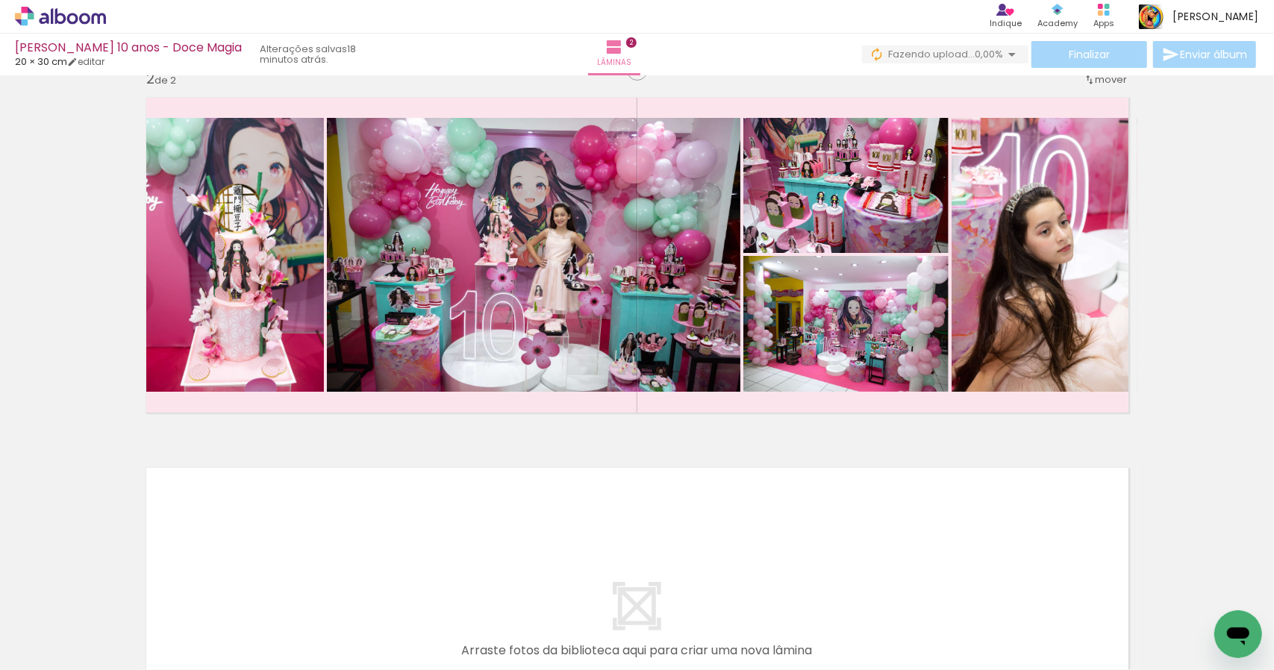
scroll to position [404, 0]
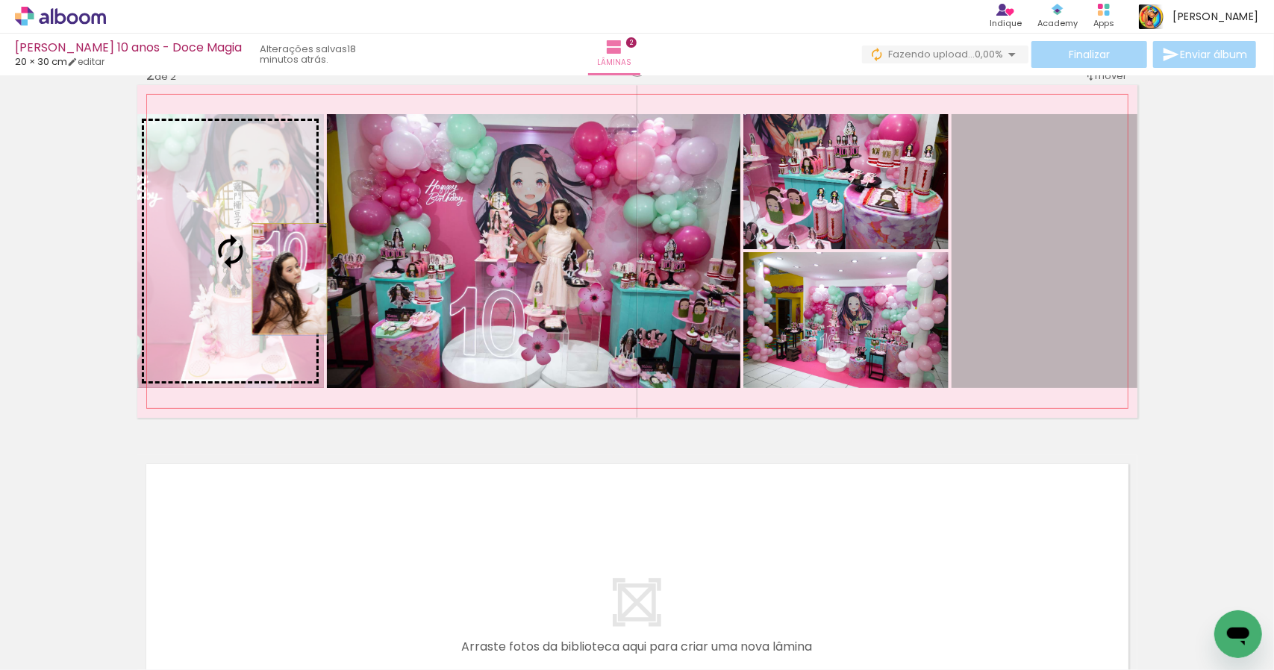
drag, startPoint x: 1036, startPoint y: 277, endPoint x: 284, endPoint y: 278, distance: 751.8
click at [0, 0] on slot at bounding box center [0, 0] width 0 height 0
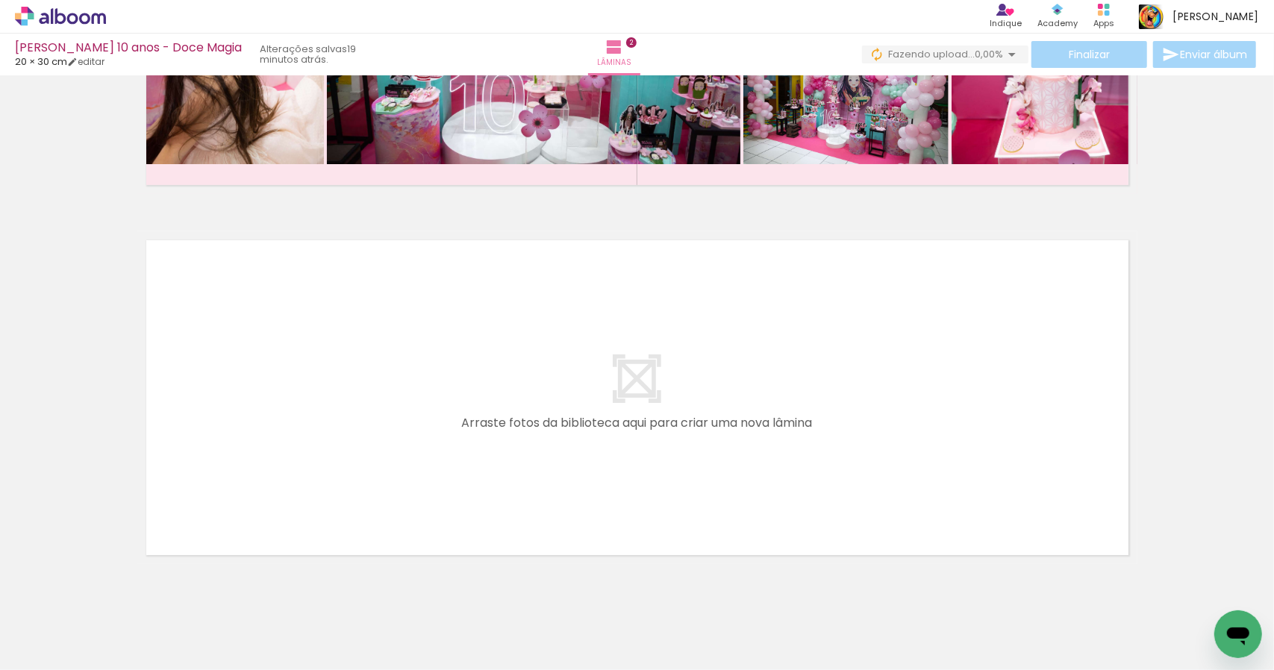
scroll to position [667, 0]
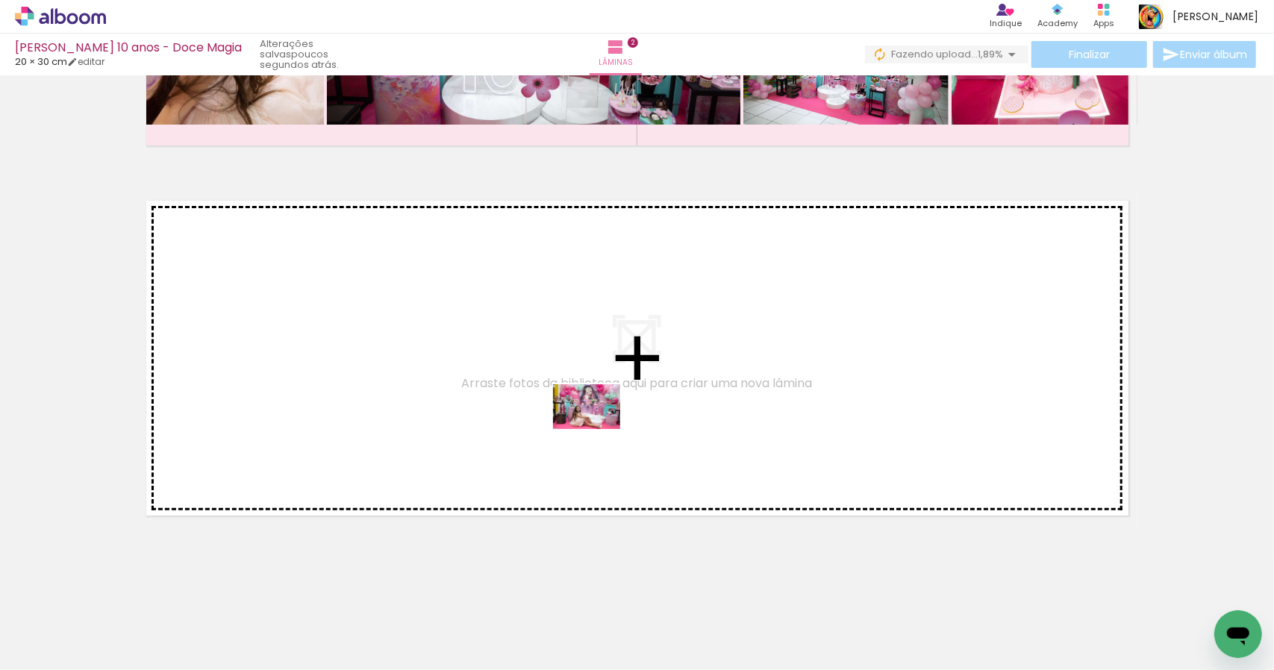
drag, startPoint x: 1081, startPoint y: 633, endPoint x: 584, endPoint y: 426, distance: 538.5
click at [584, 426] on quentale-workspace at bounding box center [637, 335] width 1274 height 670
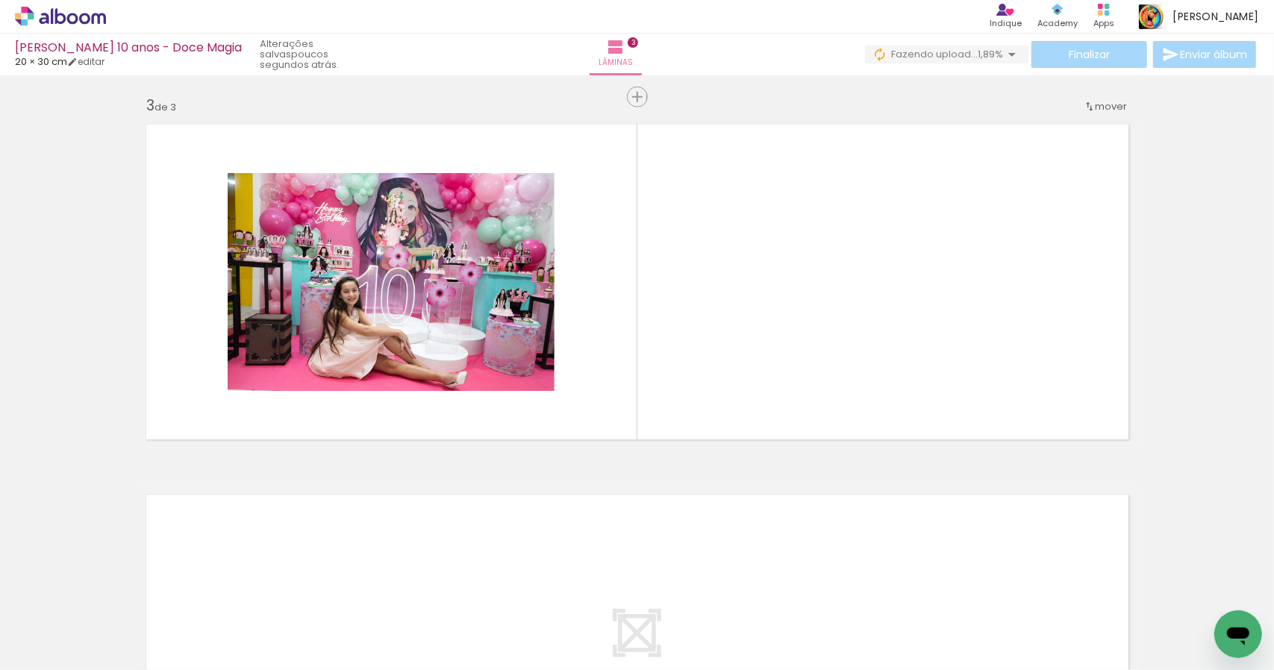
scroll to position [0, 326]
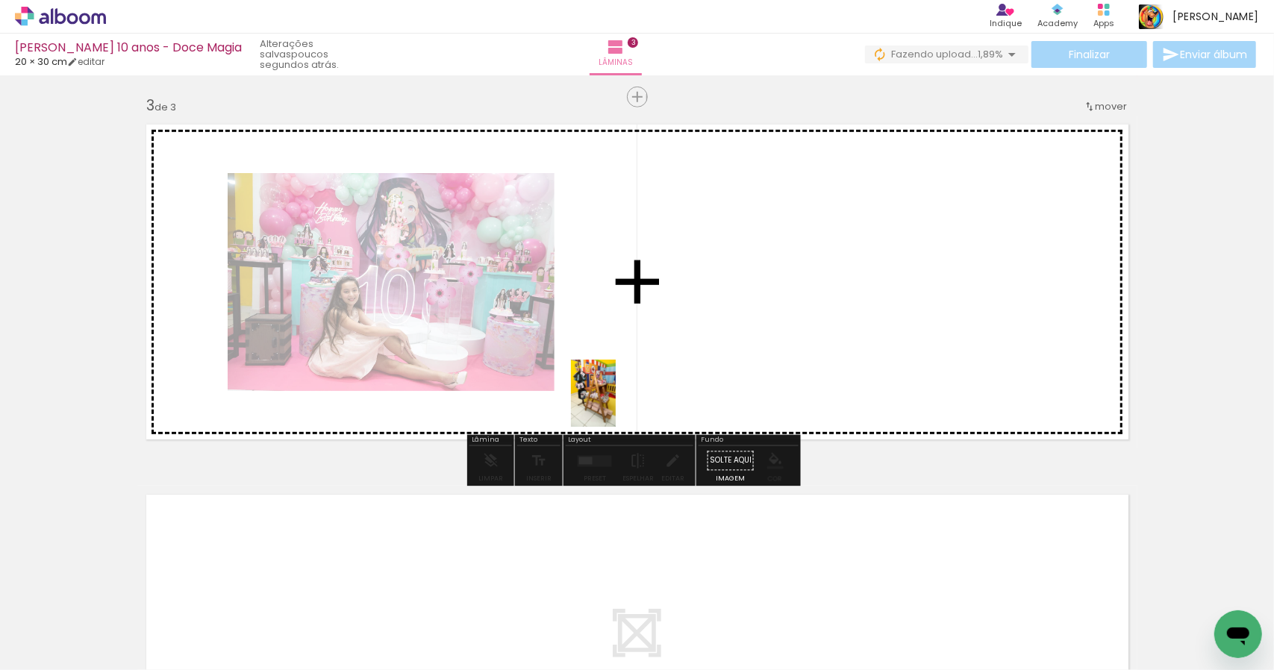
drag, startPoint x: 243, startPoint y: 629, endPoint x: 620, endPoint y: 401, distance: 440.2
click at [620, 401] on quentale-workspace at bounding box center [637, 335] width 1274 height 670
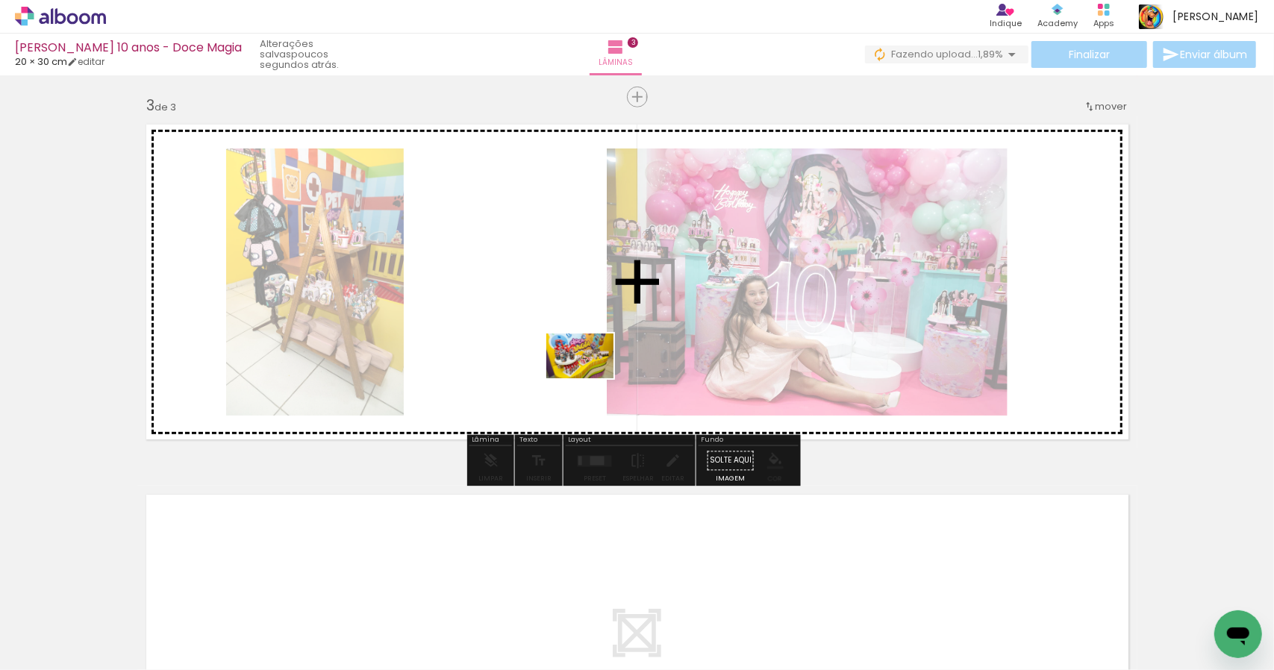
drag, startPoint x: 341, startPoint y: 631, endPoint x: 591, endPoint y: 379, distance: 355.3
click at [591, 379] on quentale-workspace at bounding box center [637, 335] width 1274 height 670
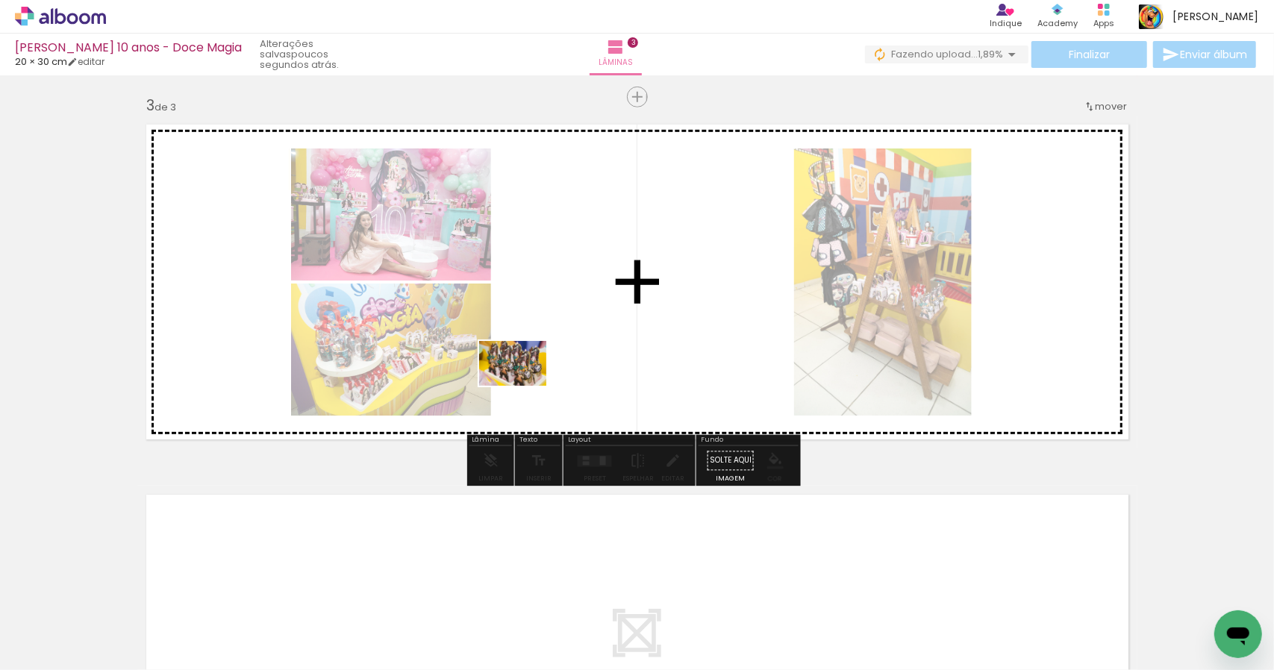
drag, startPoint x: 409, startPoint y: 625, endPoint x: 524, endPoint y: 386, distance: 265.1
click at [524, 386] on quentale-workspace at bounding box center [637, 335] width 1274 height 670
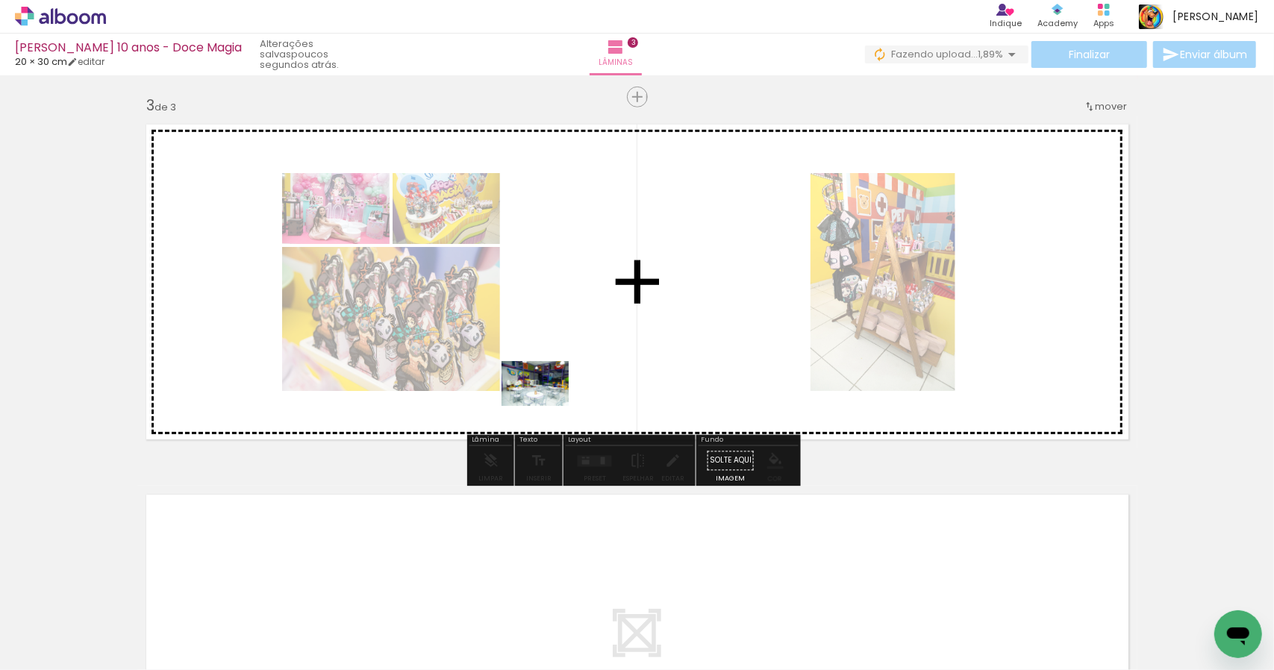
drag, startPoint x: 506, startPoint y: 634, endPoint x: 547, endPoint y: 406, distance: 231.3
click at [547, 406] on quentale-workspace at bounding box center [637, 335] width 1274 height 670
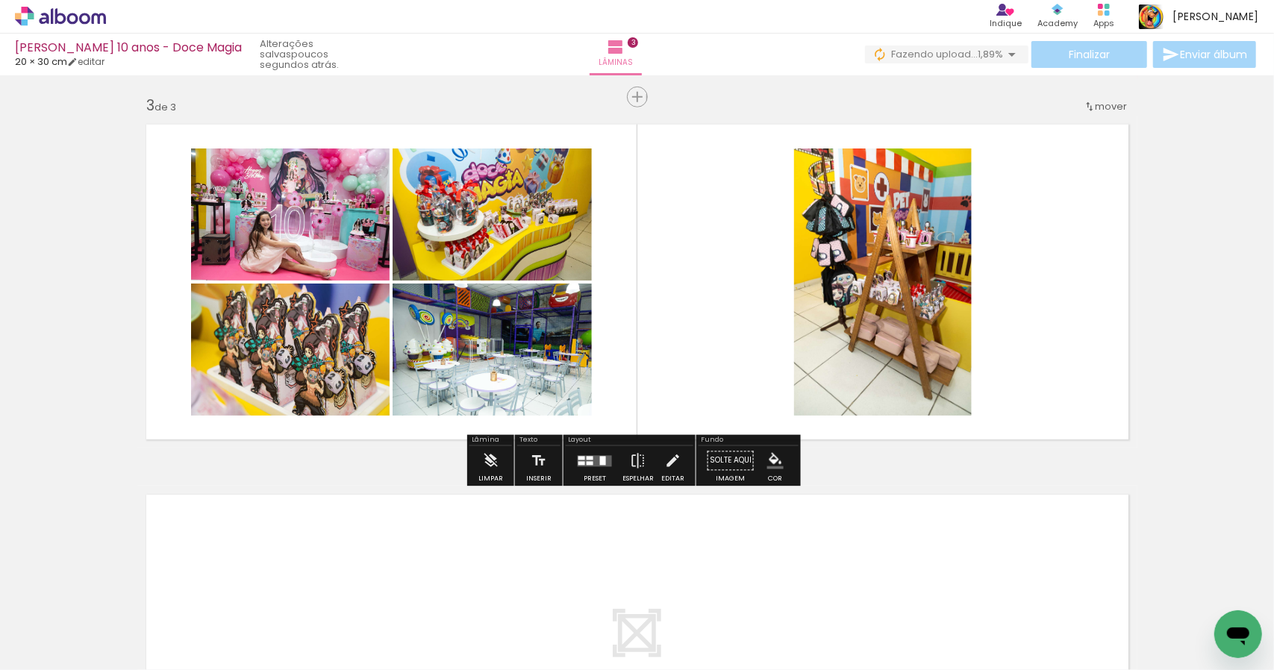
click at [600, 465] on quentale-layouter at bounding box center [595, 460] width 34 height 11
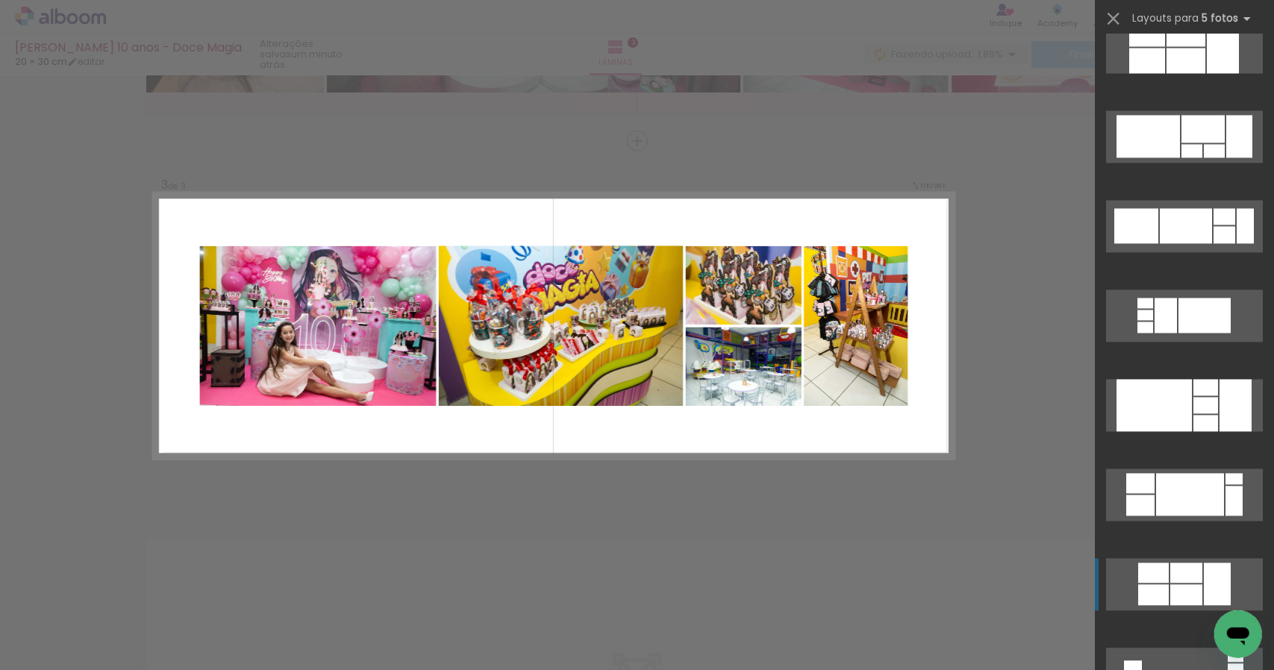
scroll to position [2091, 0]
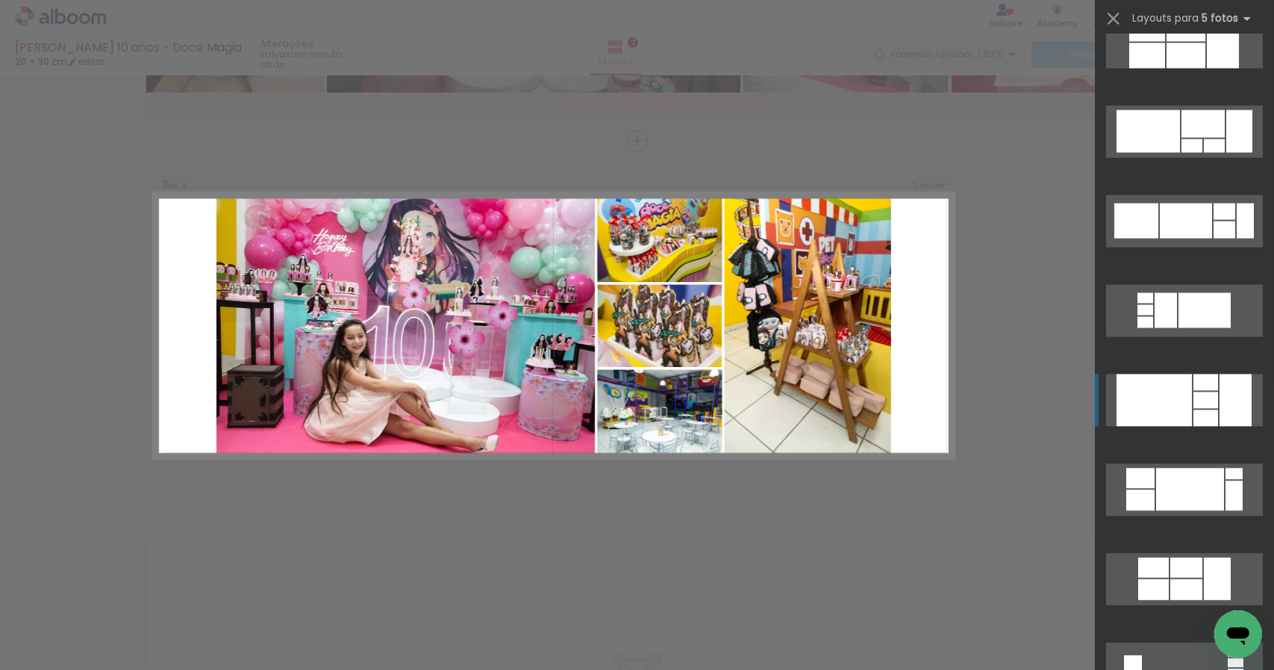
click at [1171, 399] on div at bounding box center [1154, 400] width 75 height 52
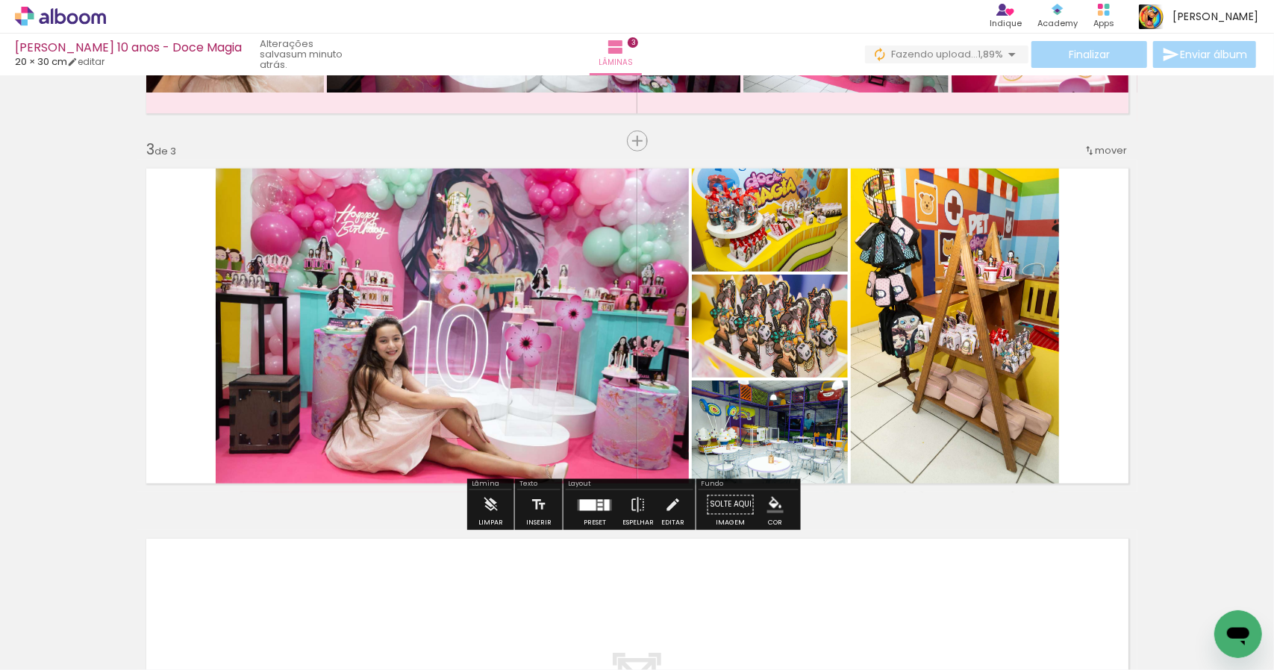
click at [776, 508] on iron-icon "color picker" at bounding box center [776, 505] width 16 height 16
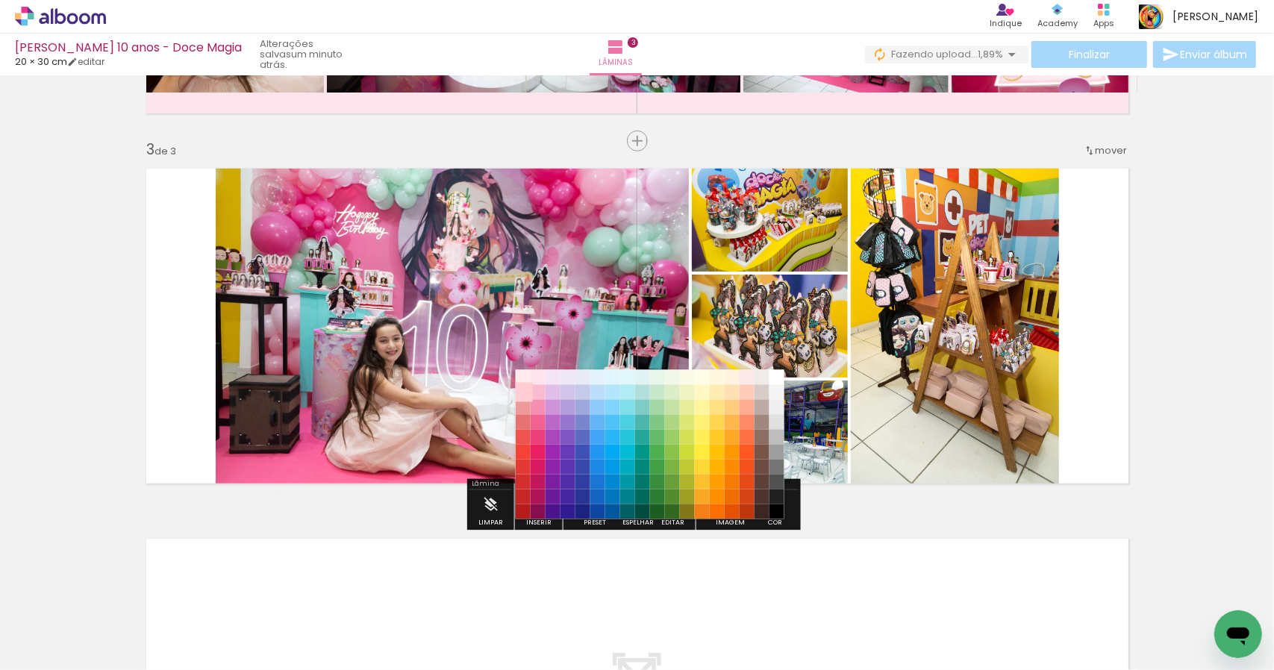
click at [520, 387] on paper-item "#ffcdd2" at bounding box center [522, 392] width 15 height 15
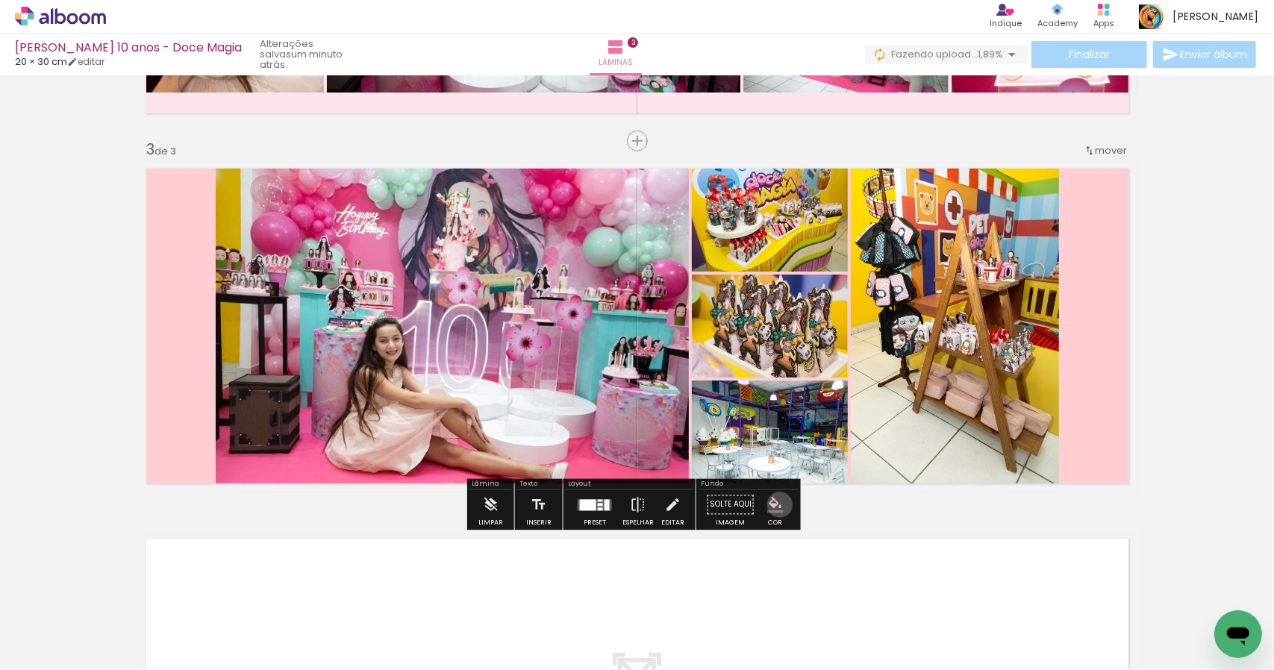
click at [774, 505] on iron-icon "color picker" at bounding box center [776, 505] width 16 height 16
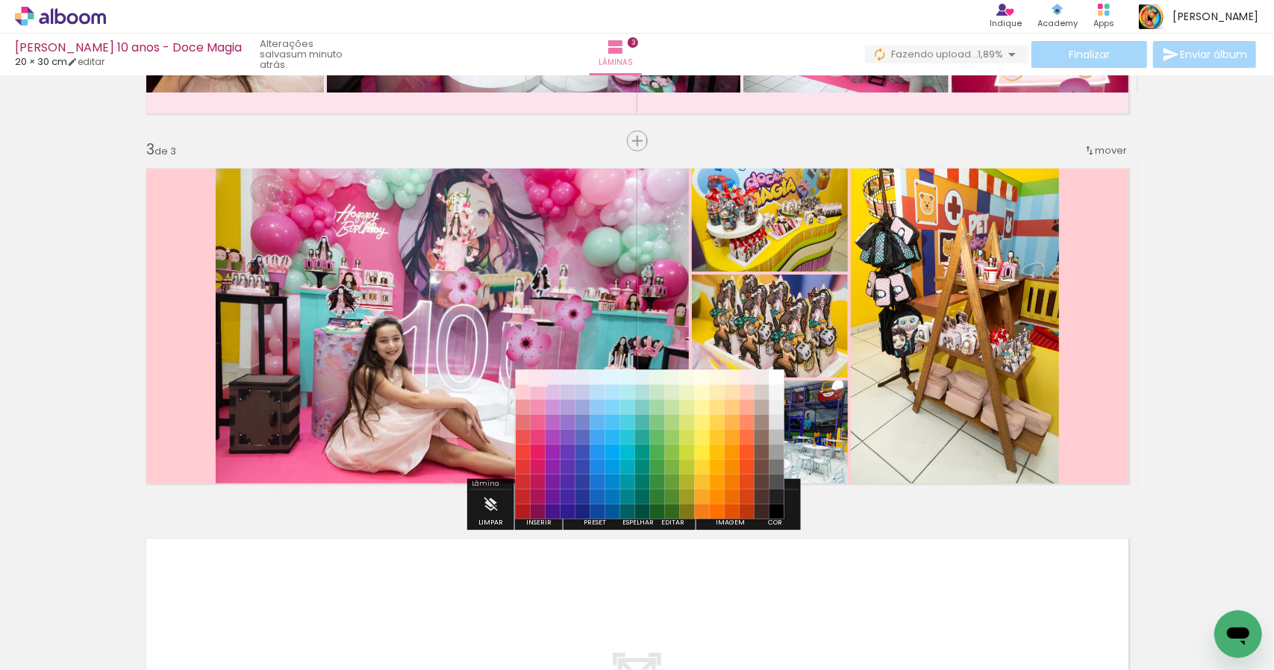
click at [538, 380] on paper-item "#fce4ec" at bounding box center [537, 377] width 15 height 15
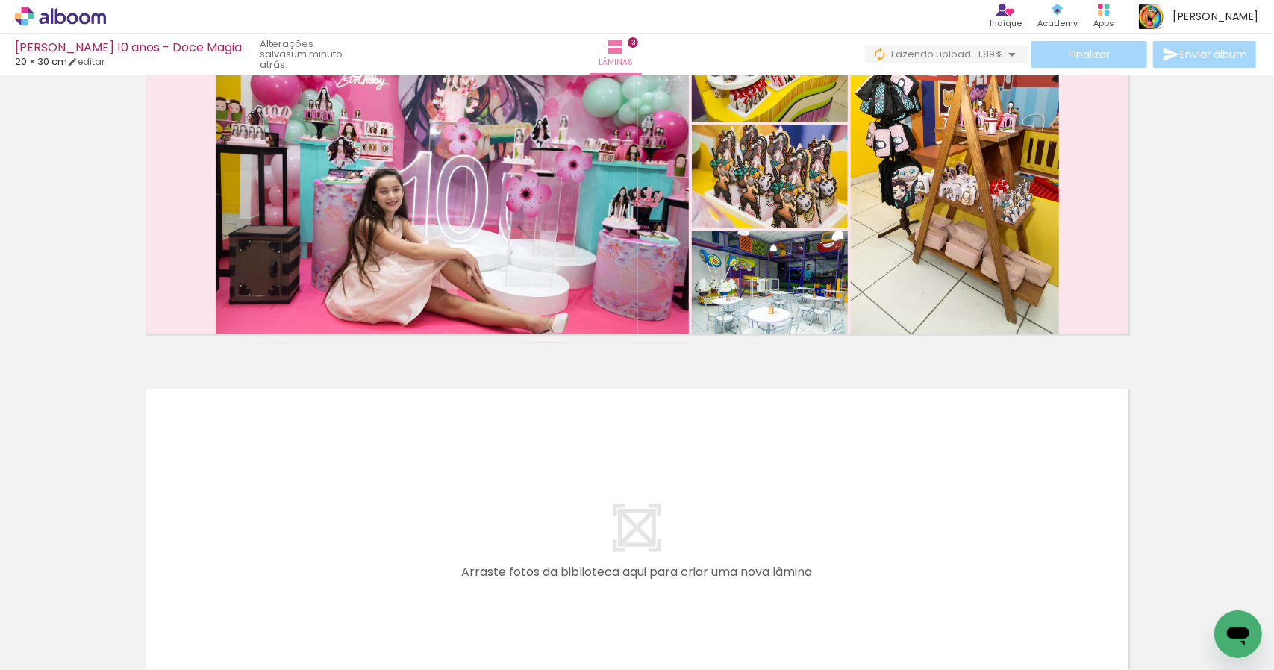
scroll to position [0, 1026]
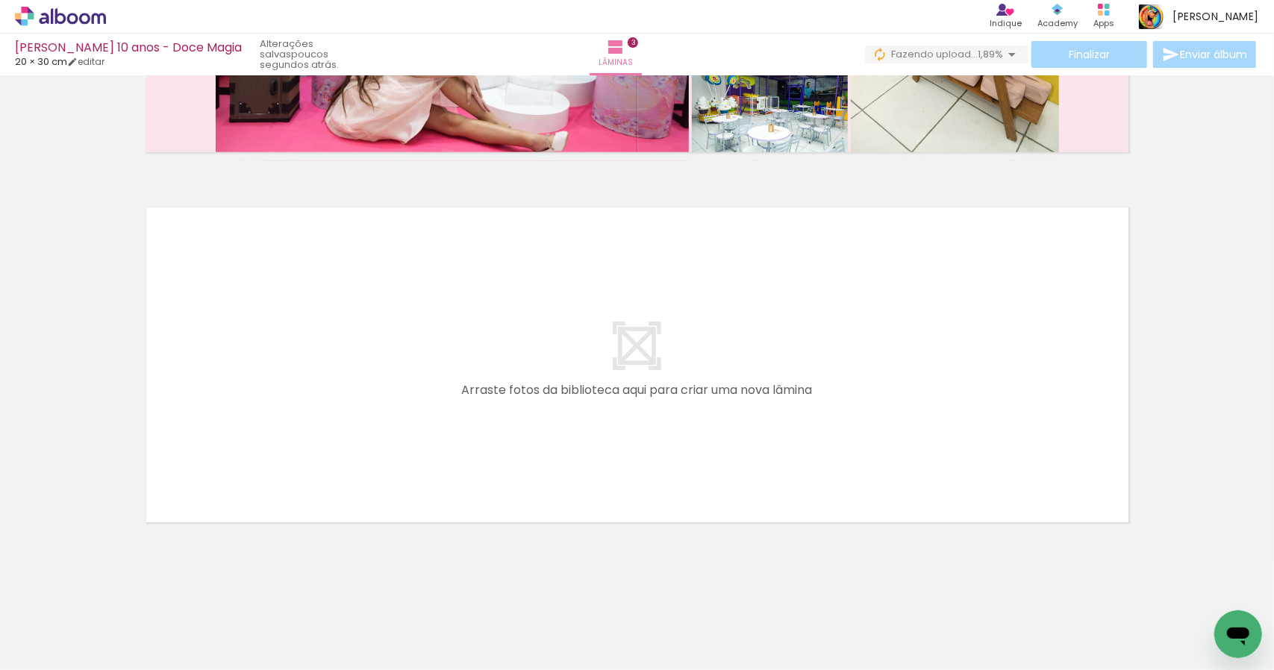
scroll to position [1038, 0]
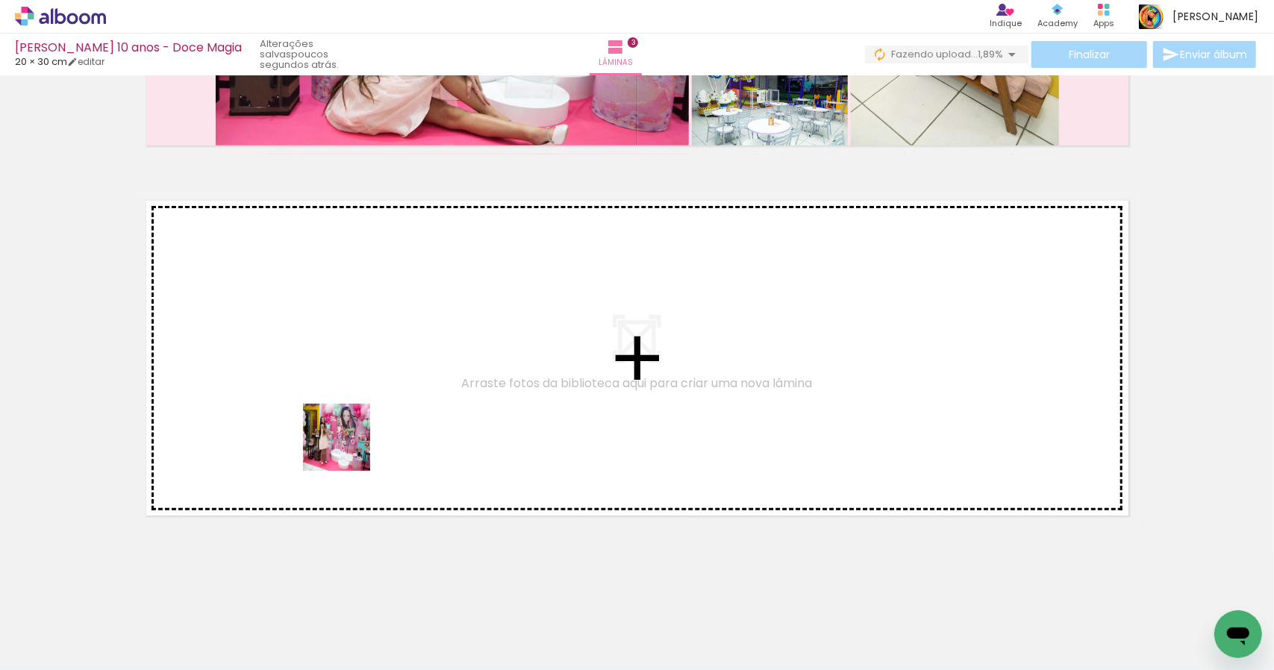
drag, startPoint x: 298, startPoint y: 639, endPoint x: 349, endPoint y: 444, distance: 201.4
click at [349, 444] on quentale-workspace at bounding box center [637, 335] width 1274 height 670
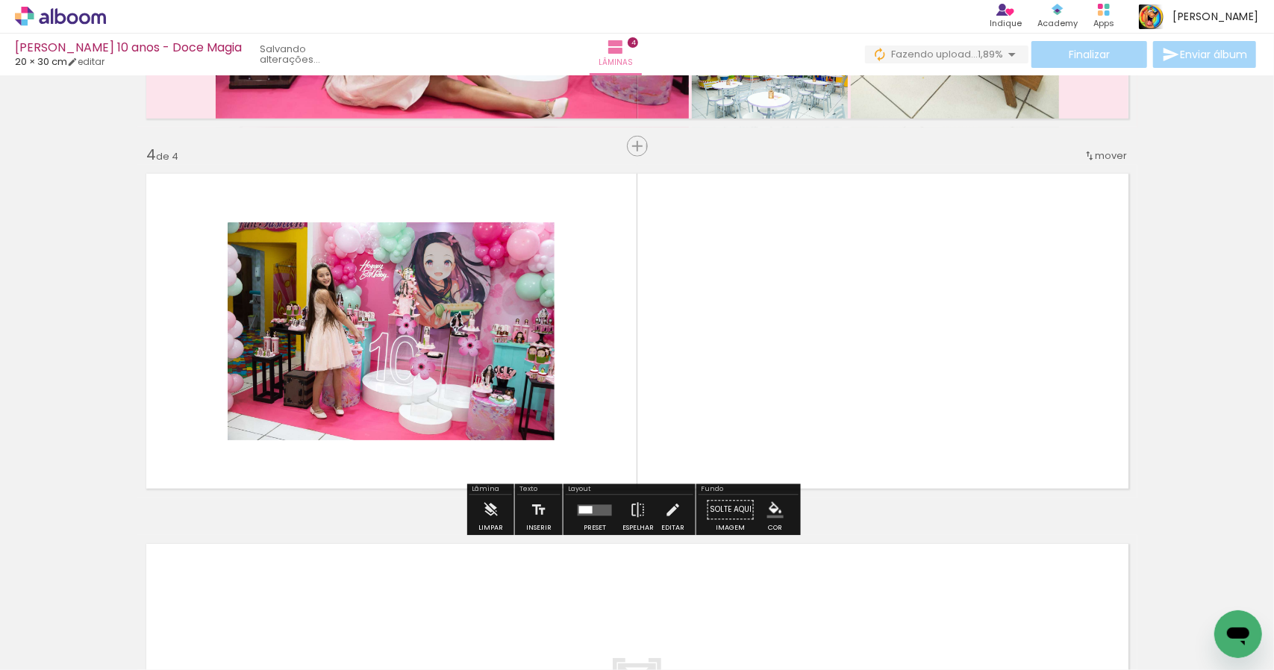
scroll to position [1070, 0]
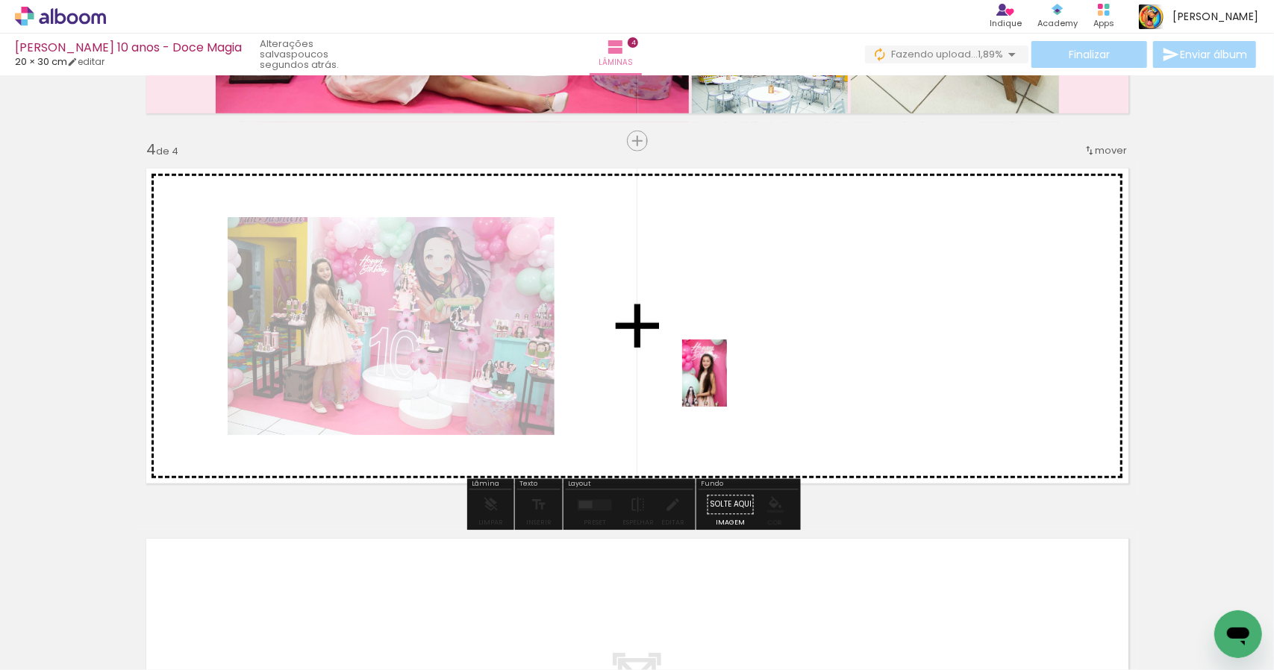
drag, startPoint x: 395, startPoint y: 631, endPoint x: 727, endPoint y: 385, distance: 413.6
click at [727, 385] on quentale-workspace at bounding box center [637, 335] width 1274 height 670
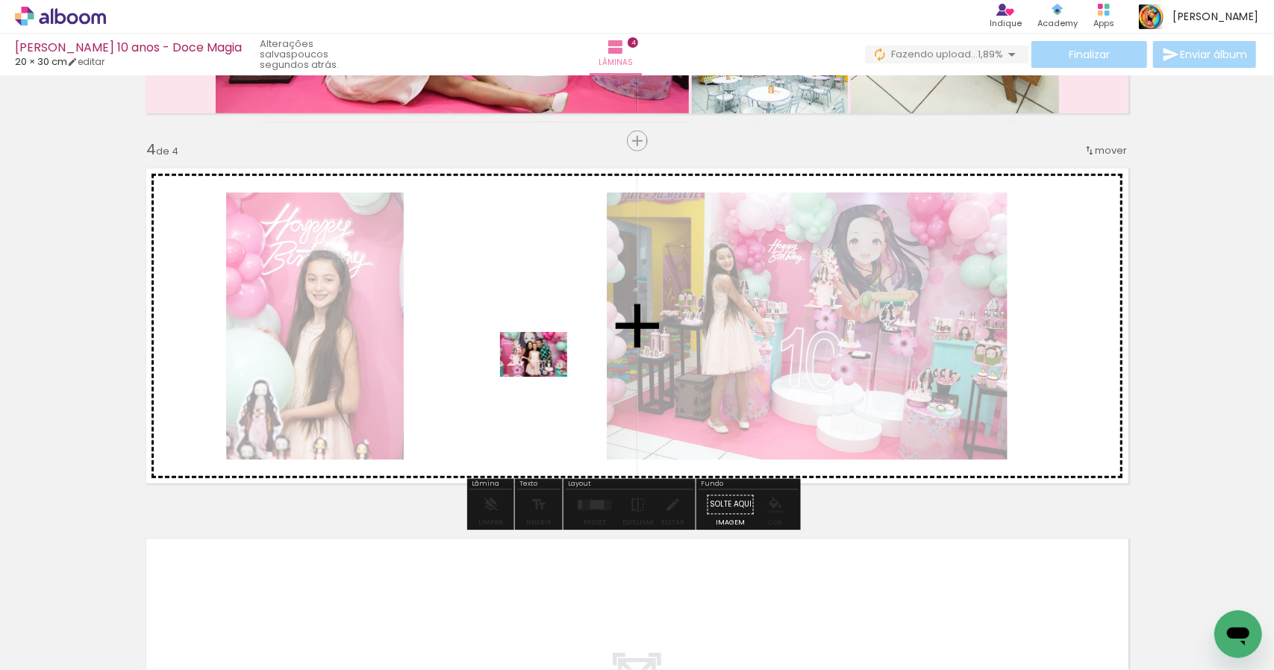
drag, startPoint x: 972, startPoint y: 623, endPoint x: 544, endPoint y: 376, distance: 493.7
click at [544, 376] on quentale-workspace at bounding box center [637, 335] width 1274 height 670
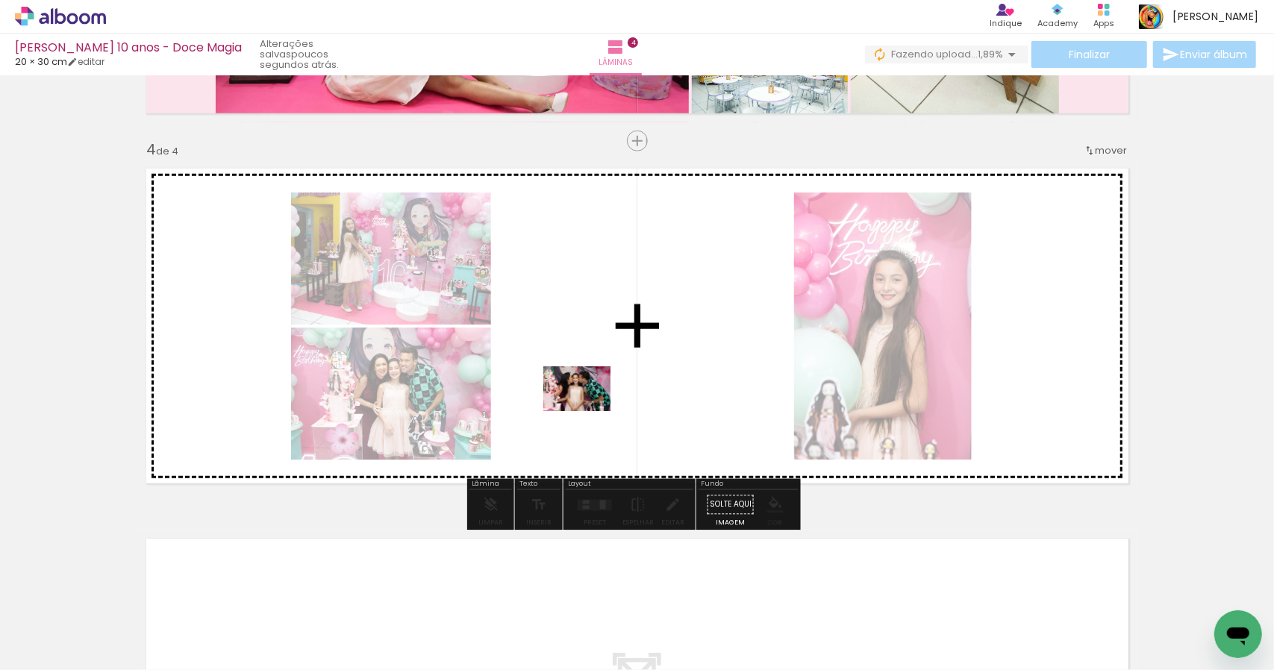
drag, startPoint x: 897, startPoint y: 631, endPoint x: 588, endPoint y: 411, distance: 378.5
click at [588, 411] on quentale-workspace at bounding box center [637, 335] width 1274 height 670
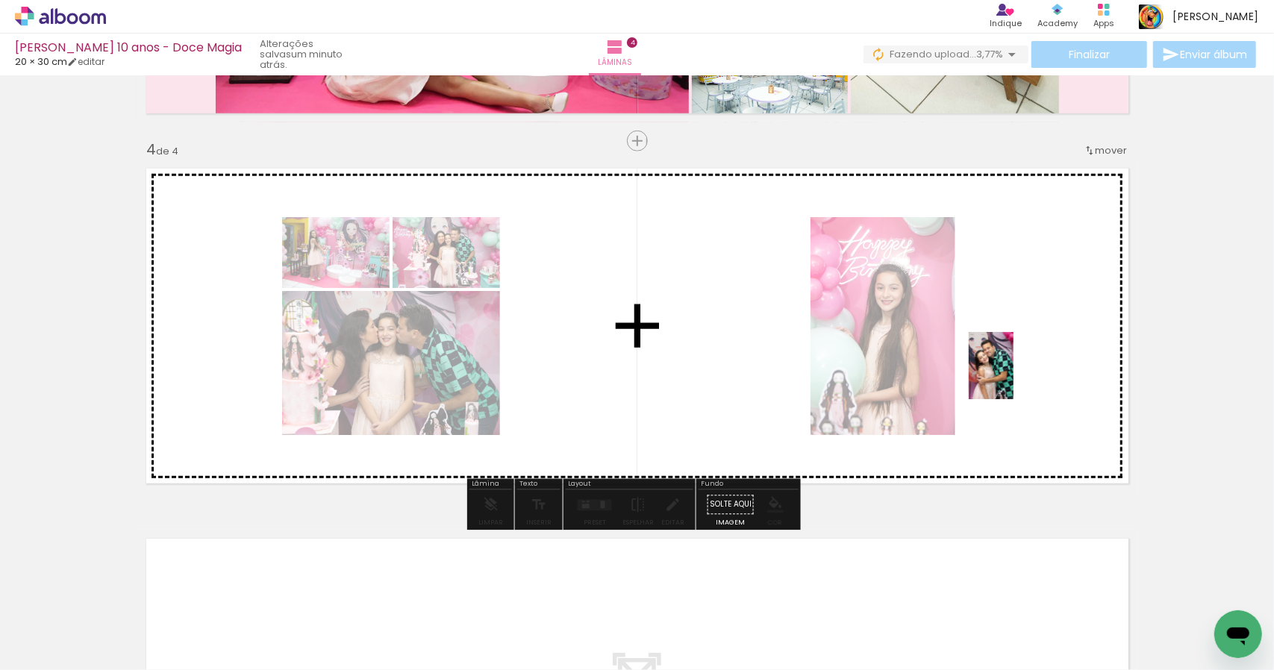
drag, startPoint x: 731, startPoint y: 639, endPoint x: 1014, endPoint y: 377, distance: 385.7
click at [1014, 377] on quentale-workspace at bounding box center [637, 335] width 1274 height 670
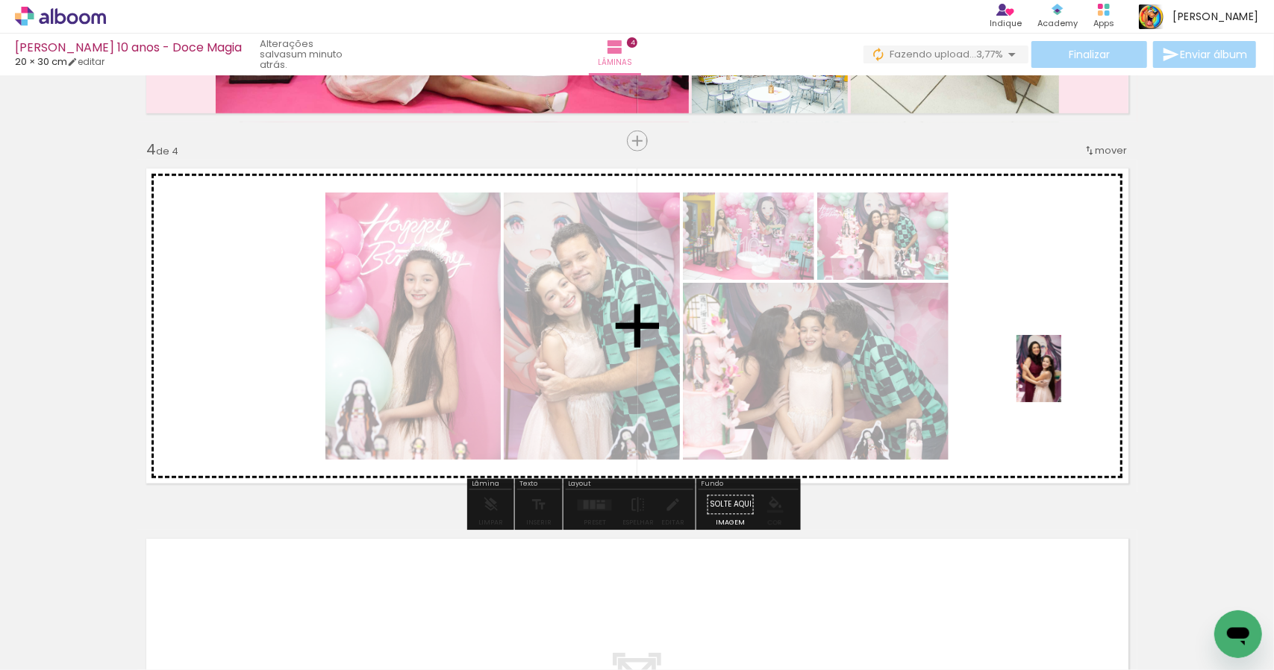
drag, startPoint x: 1124, startPoint y: 632, endPoint x: 1062, endPoint y: 380, distance: 259.1
click at [1062, 380] on quentale-workspace at bounding box center [637, 335] width 1274 height 670
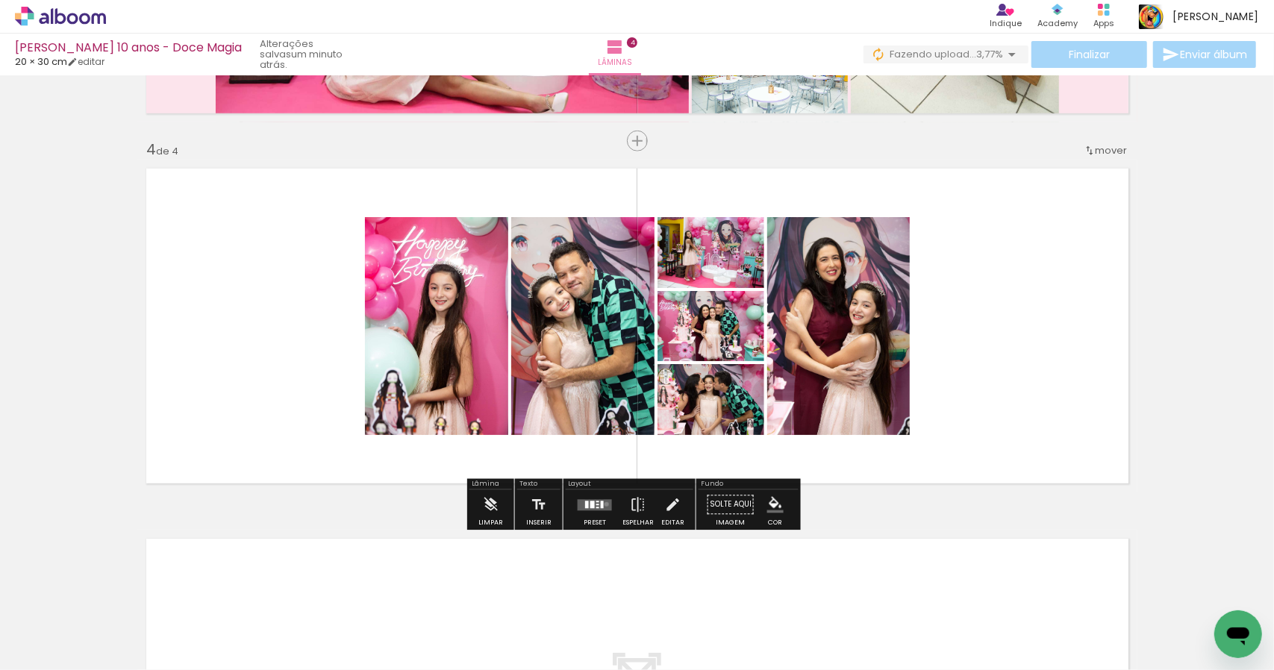
click at [603, 504] on quentale-layouter at bounding box center [595, 504] width 34 height 11
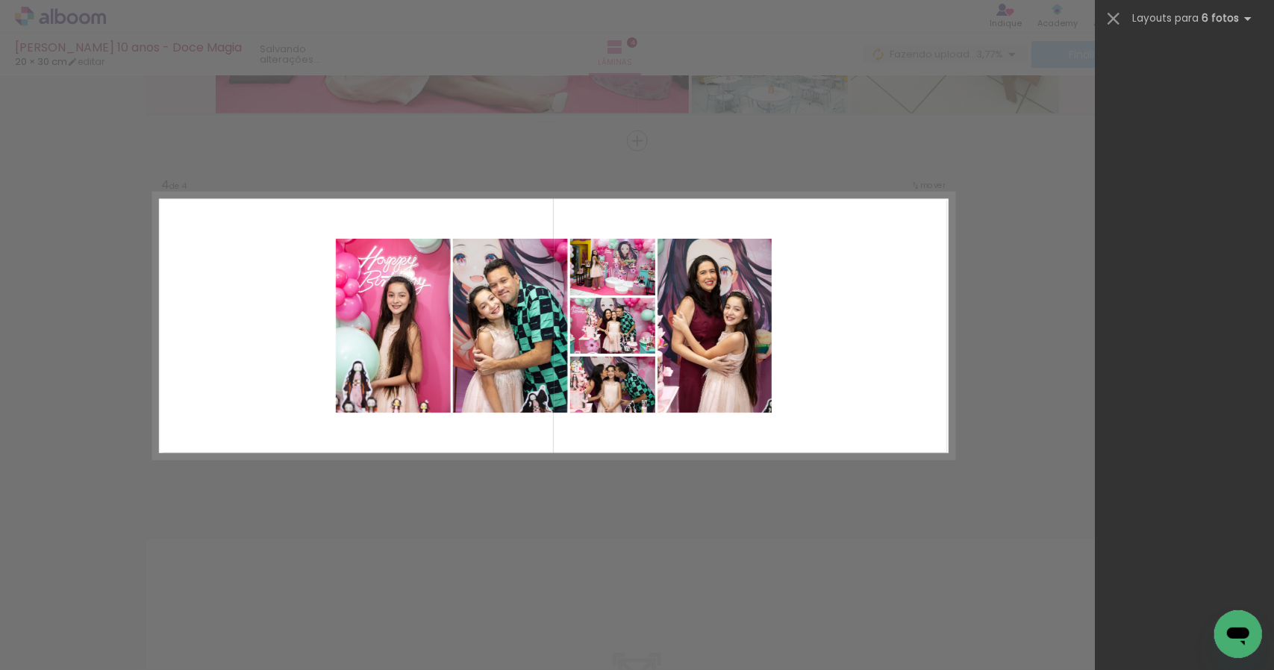
scroll to position [0, 0]
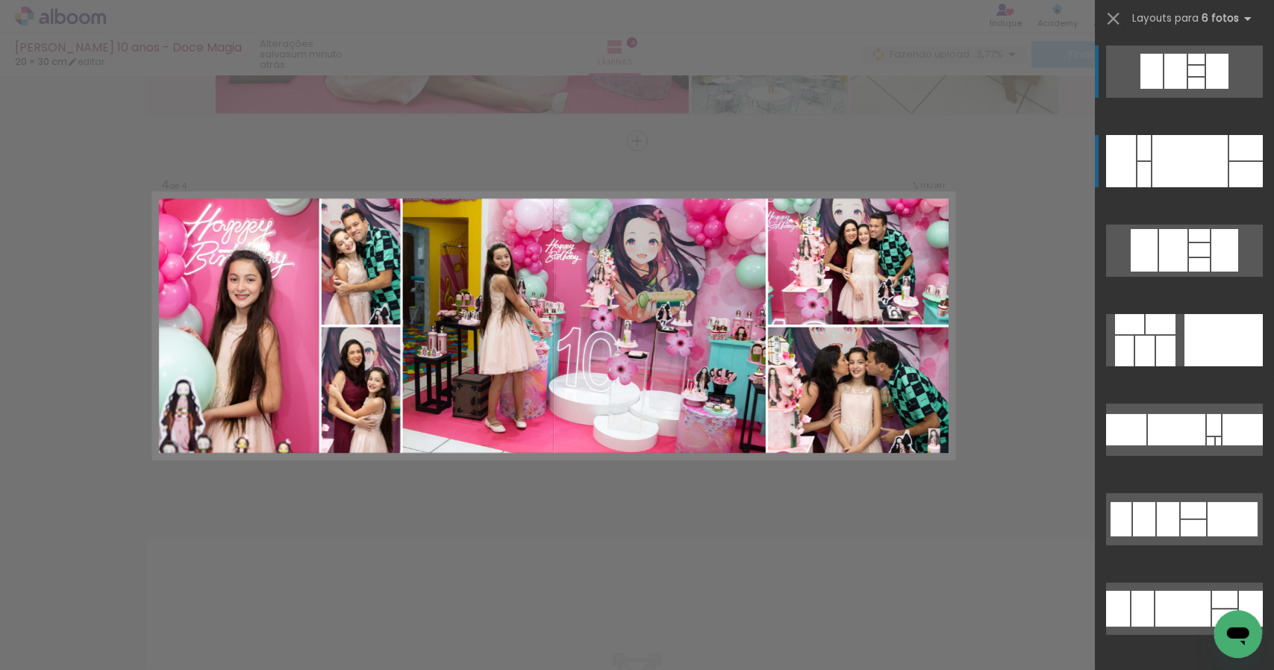
click at [1185, 155] on div at bounding box center [1190, 161] width 75 height 52
